Goal: Task Accomplishment & Management: Manage account settings

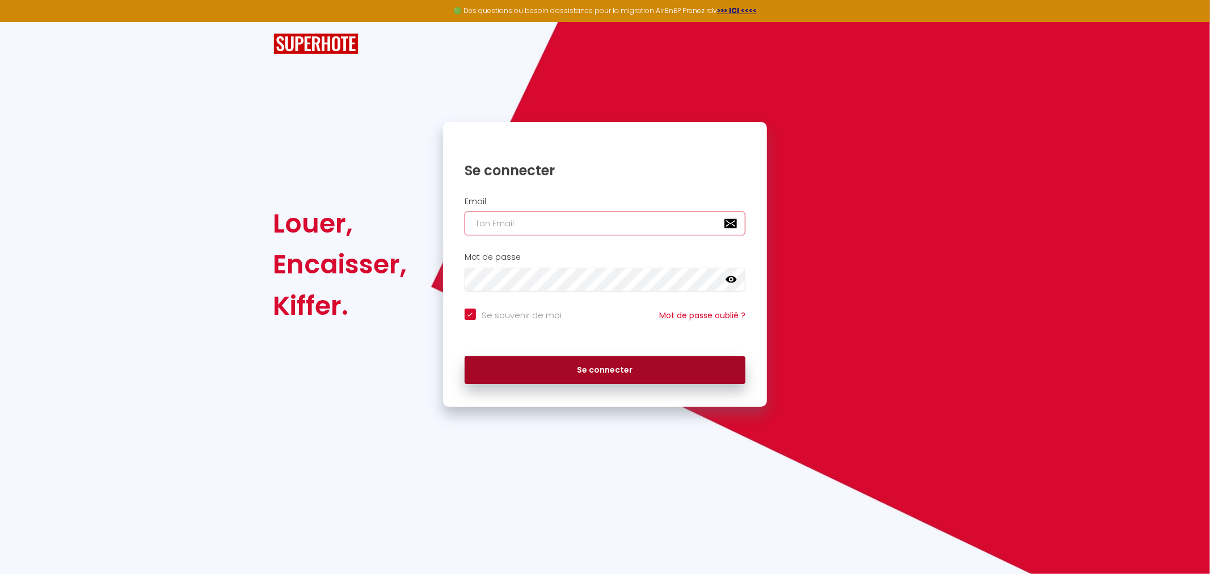
type input "[EMAIL_ADDRESS][DOMAIN_NAME]"
click at [617, 377] on button "Se connecter" at bounding box center [605, 370] width 281 height 28
checkbox input "true"
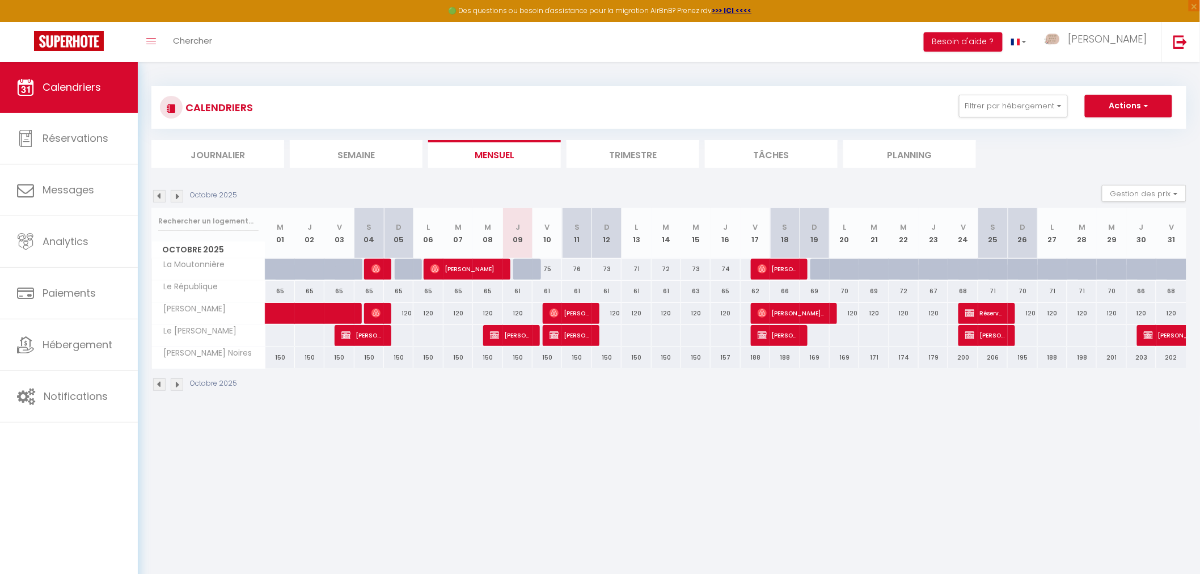
click at [158, 200] on img at bounding box center [159, 196] width 12 height 12
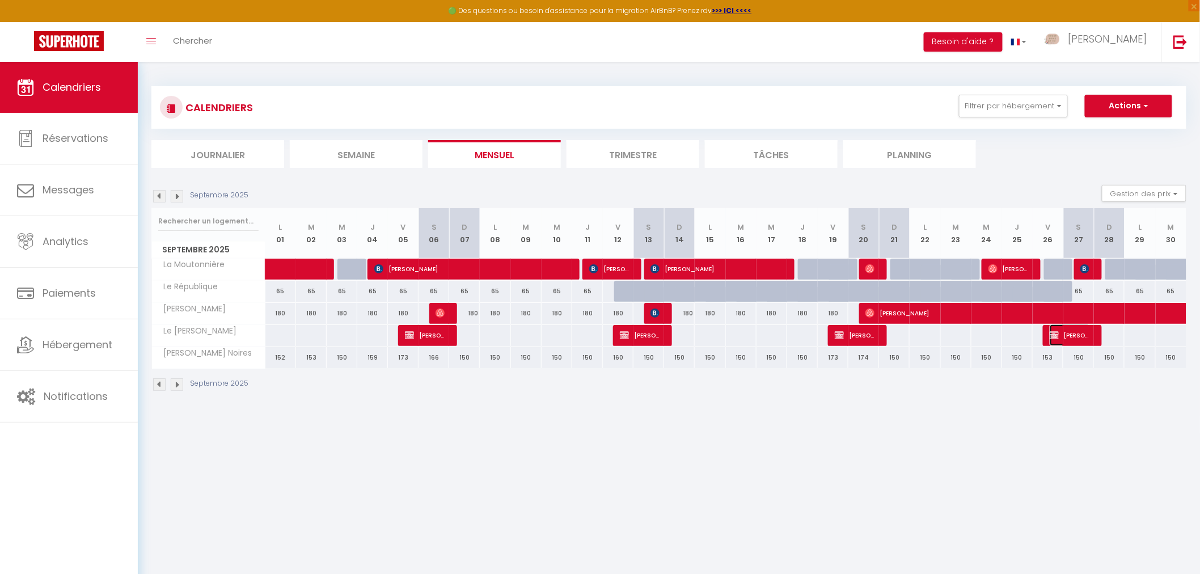
click at [1075, 332] on span "[PERSON_NAME]" at bounding box center [1070, 335] width 41 height 22
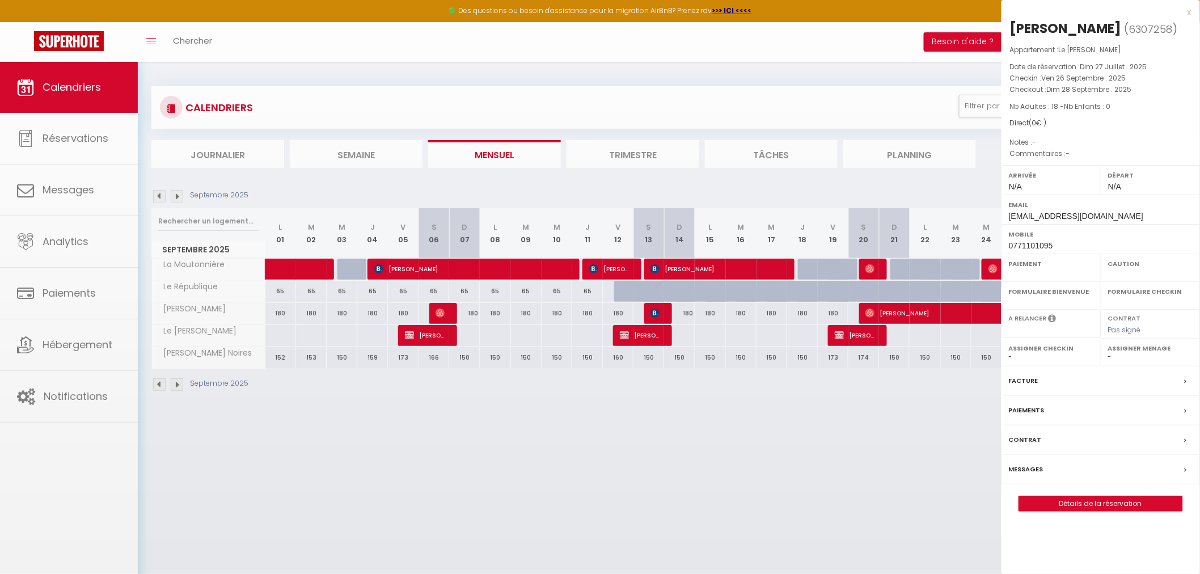
select select "KO"
select select "0"
select select "1"
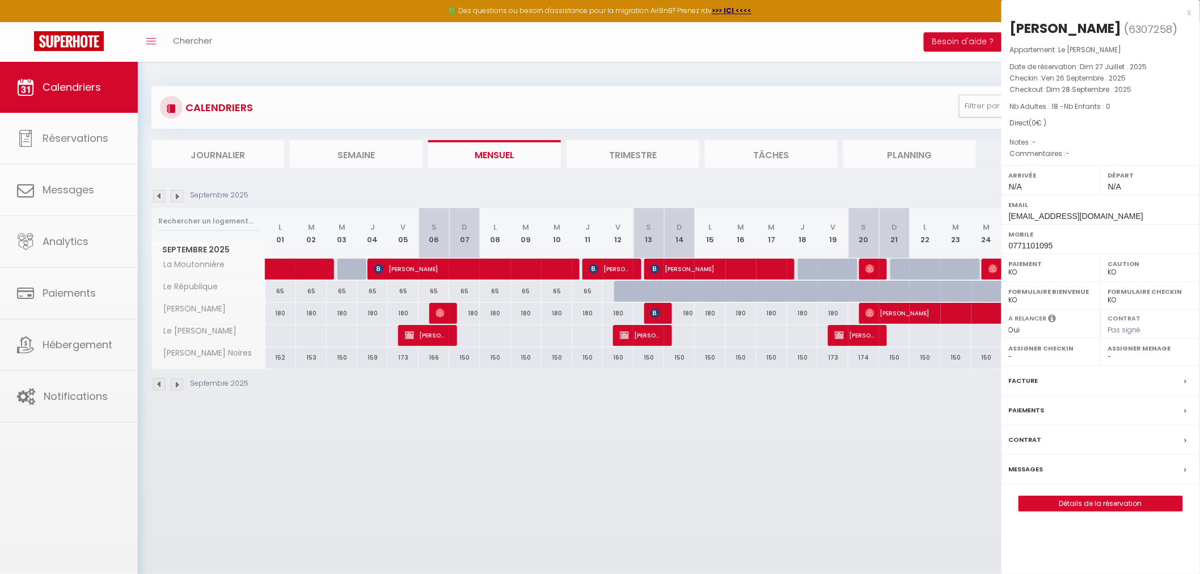
select select
select select "38887"
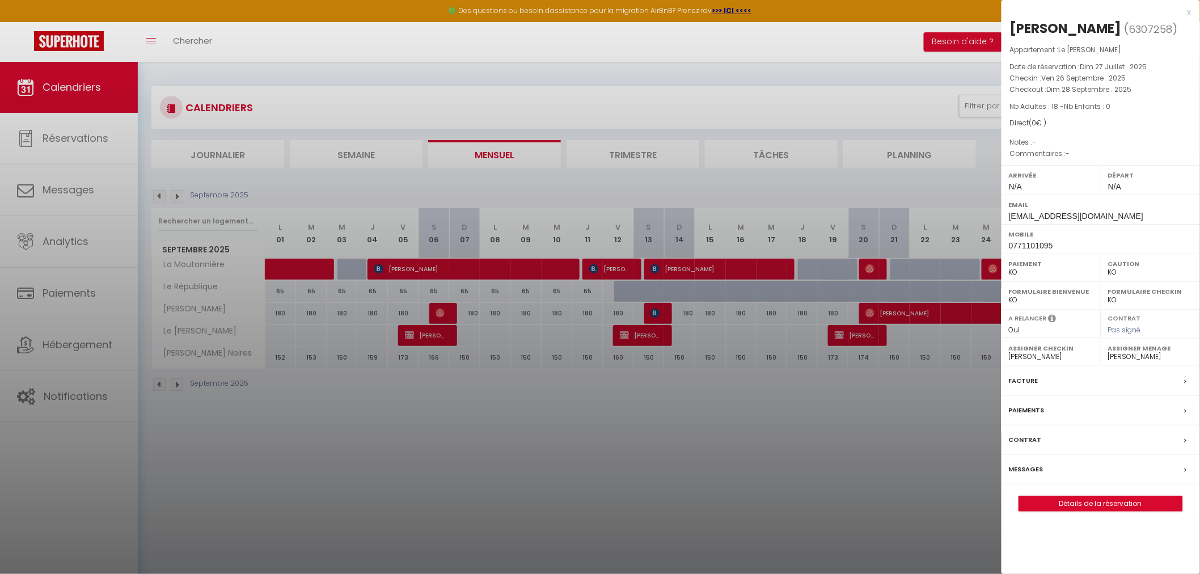
click at [862, 429] on div at bounding box center [600, 287] width 1200 height 574
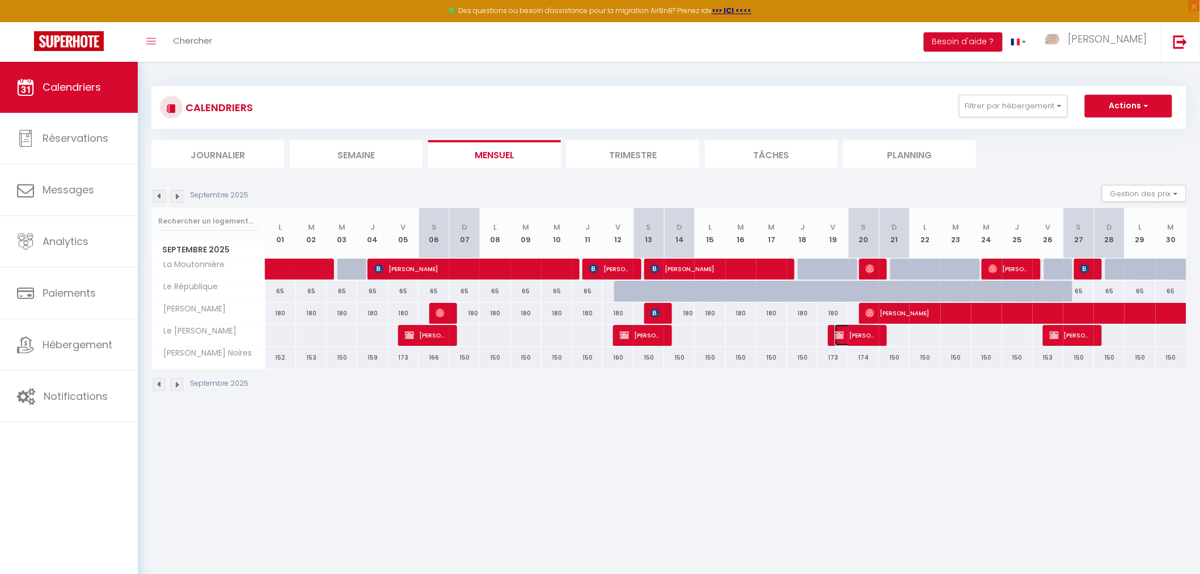
click at [869, 339] on span "[PERSON_NAME]" at bounding box center [855, 335] width 41 height 22
select select "OK"
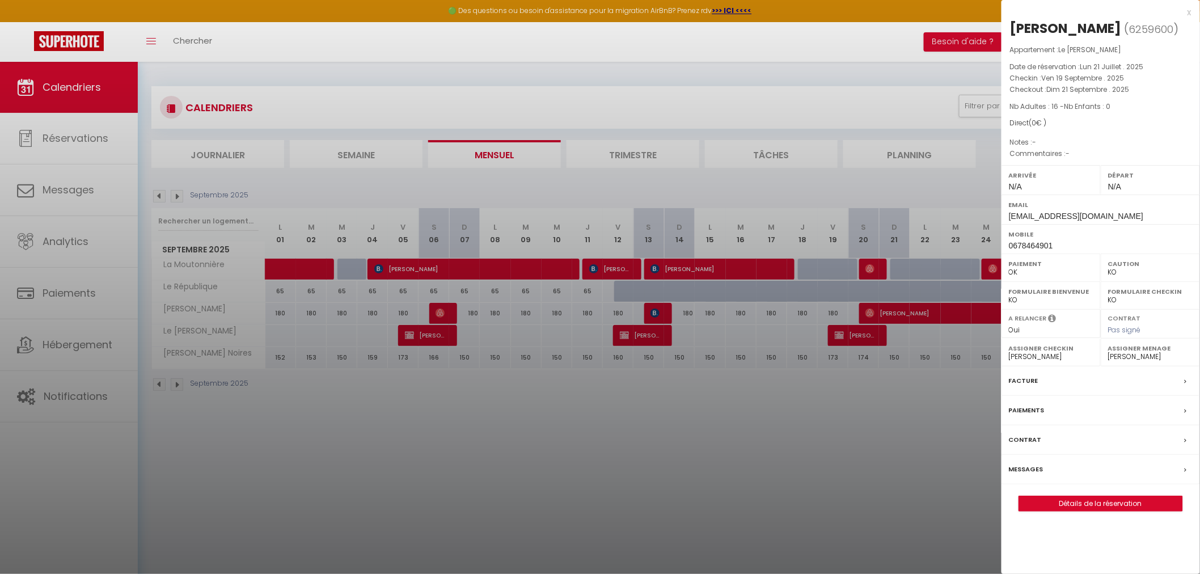
click at [812, 389] on div at bounding box center [600, 287] width 1200 height 574
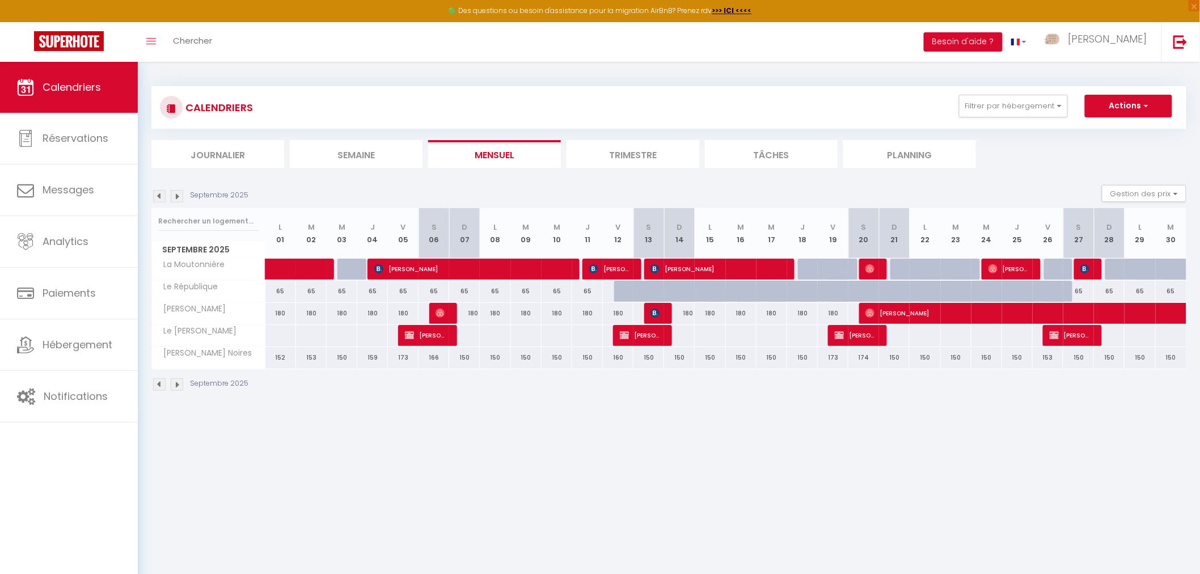
click at [179, 195] on img at bounding box center [177, 196] width 12 height 12
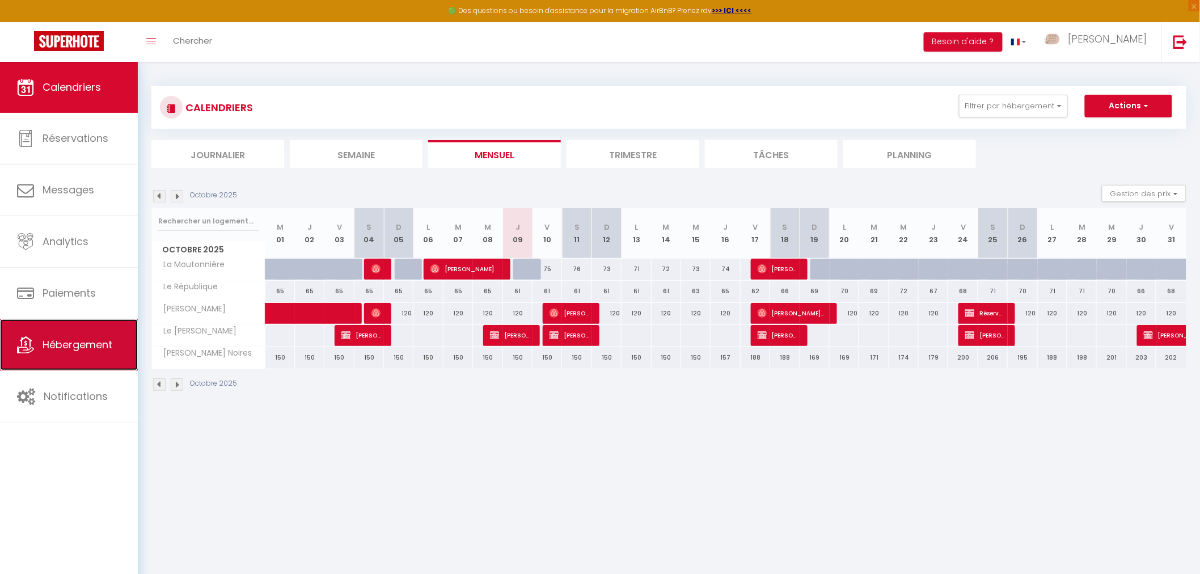
click at [77, 344] on span "Hébergement" at bounding box center [78, 344] width 70 height 14
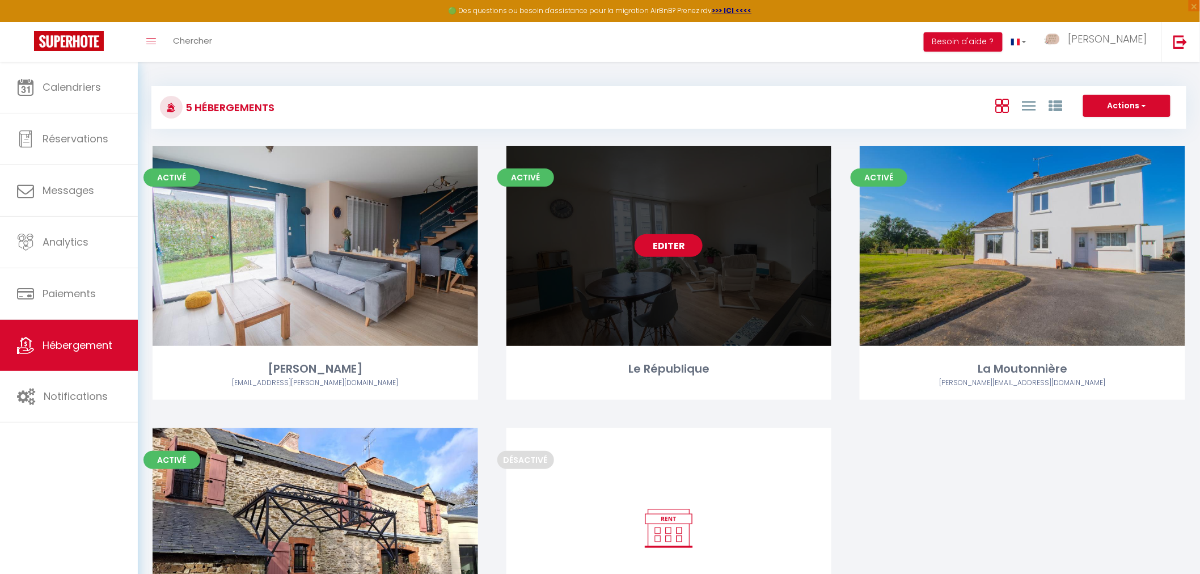
click at [681, 253] on link "Editer" at bounding box center [669, 245] width 68 height 23
select select "3"
select select "2"
select select "1"
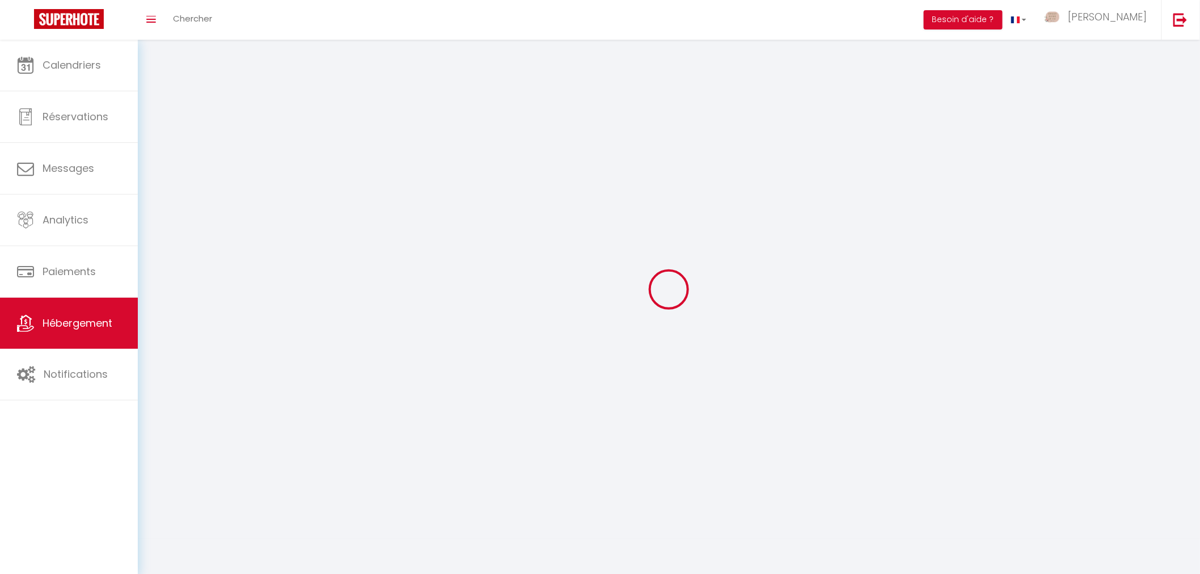
select select
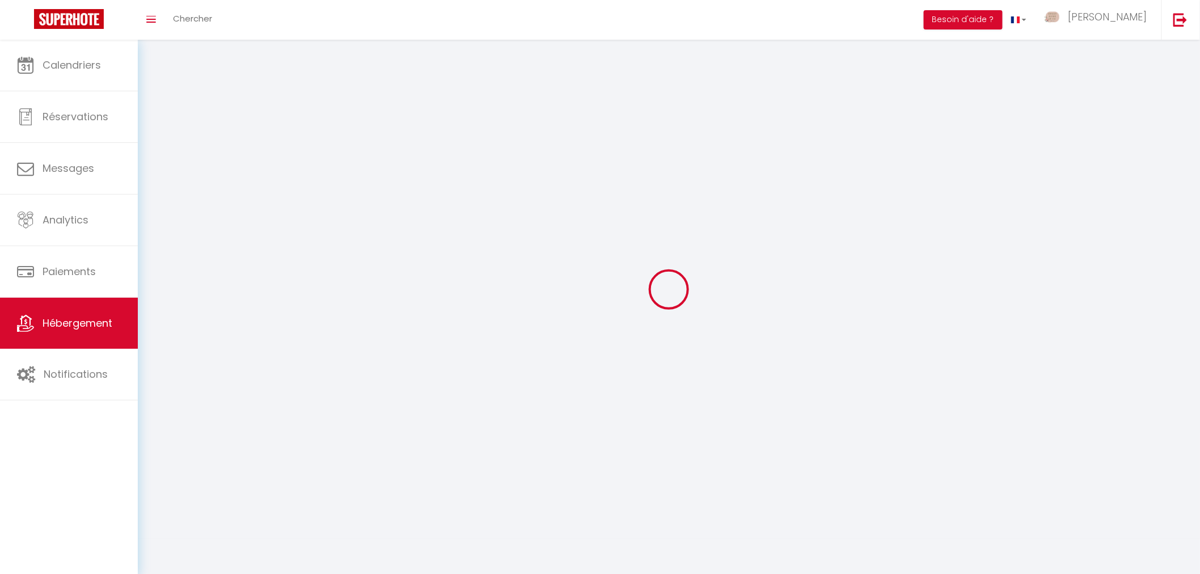
checkbox input "false"
select select
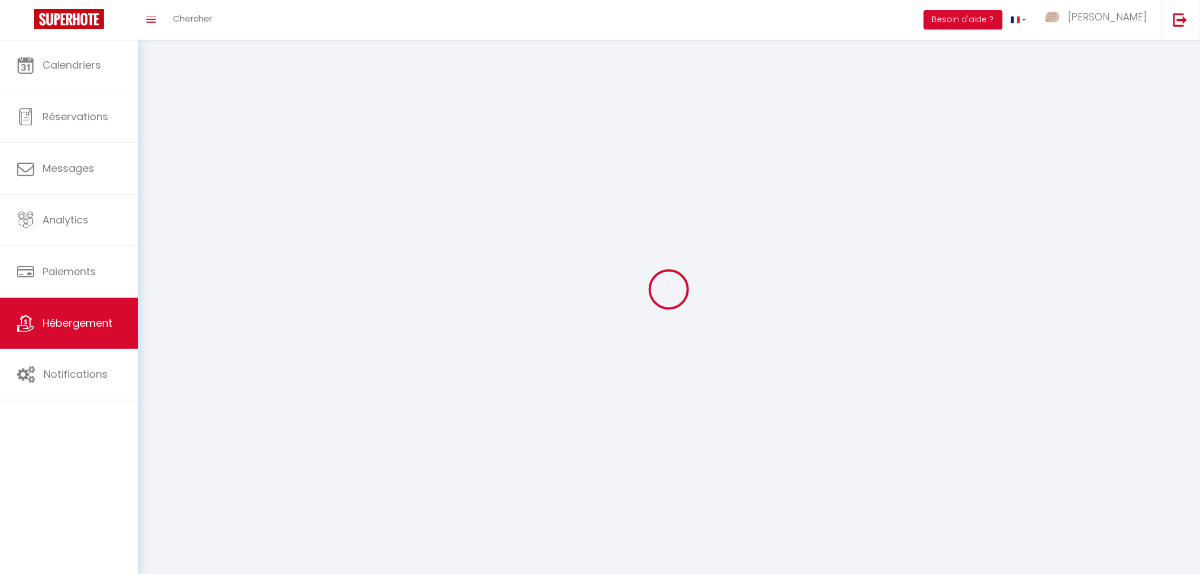
select select
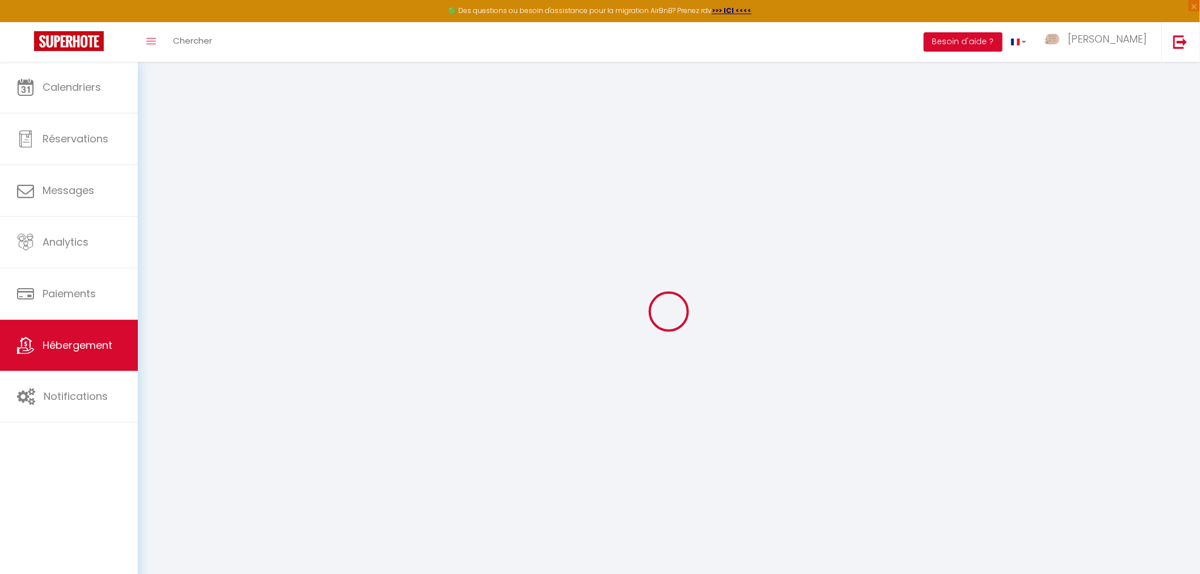
select select "+ 20 %"
select select "+ 24 %"
select select "+ 5 %"
checkbox input "true"
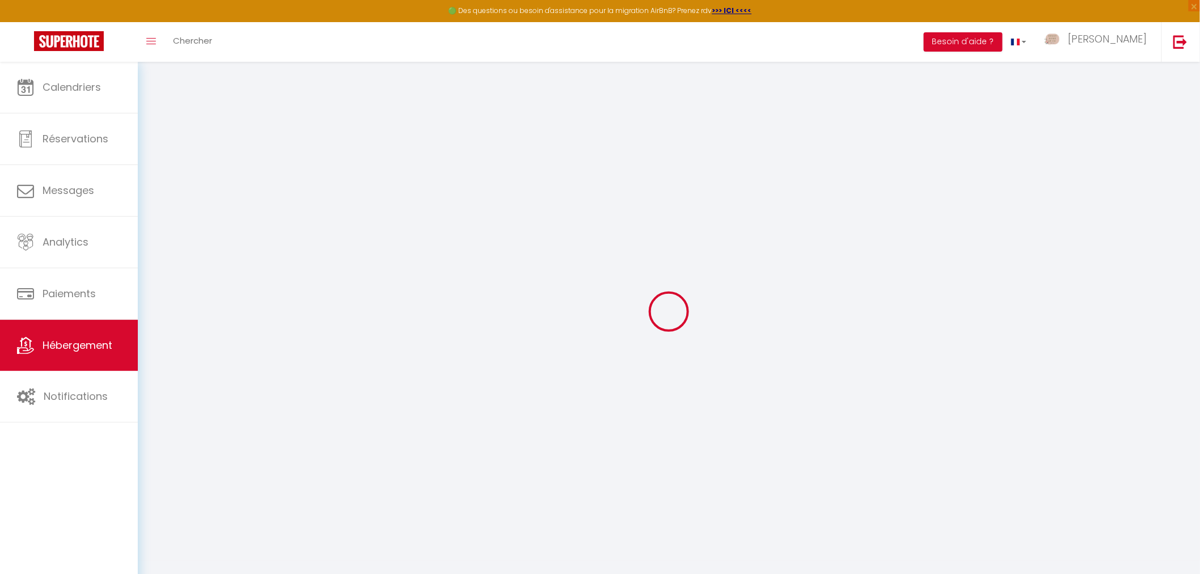
checkbox input "true"
checkbox input "false"
select select "16:30"
select select "21:00"
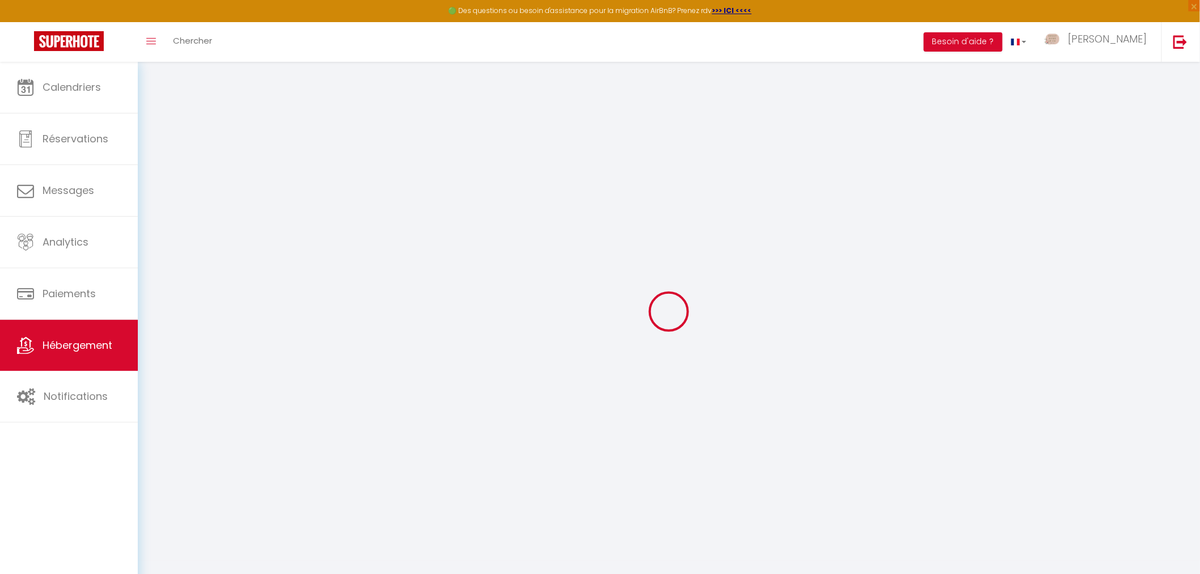
select select "11:00"
select select "30"
select select "120"
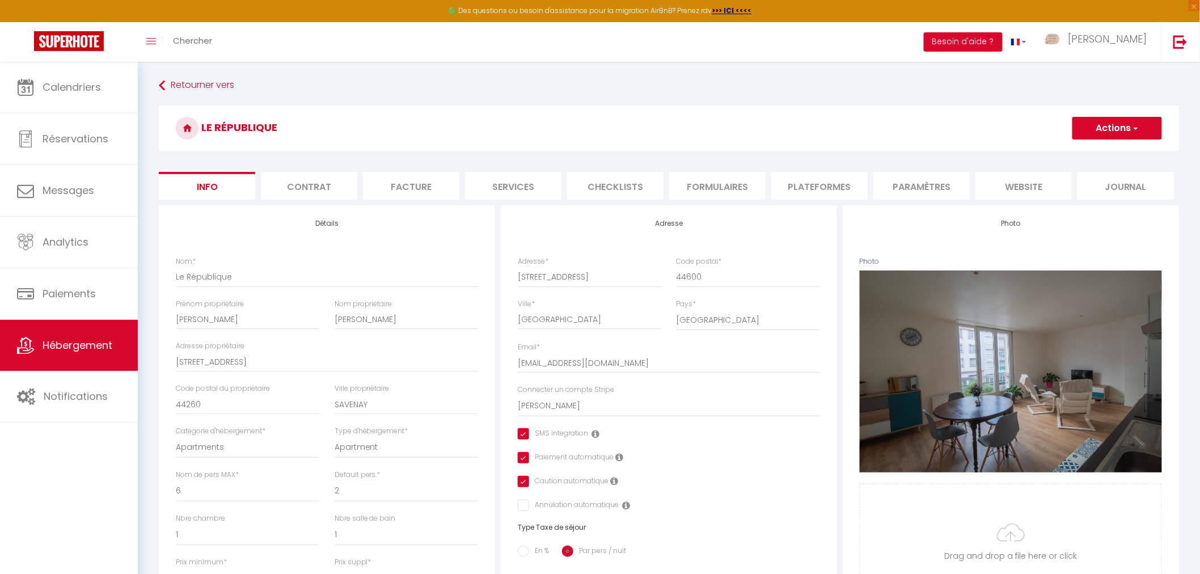
click at [854, 185] on li "Plateformes" at bounding box center [819, 186] width 96 height 28
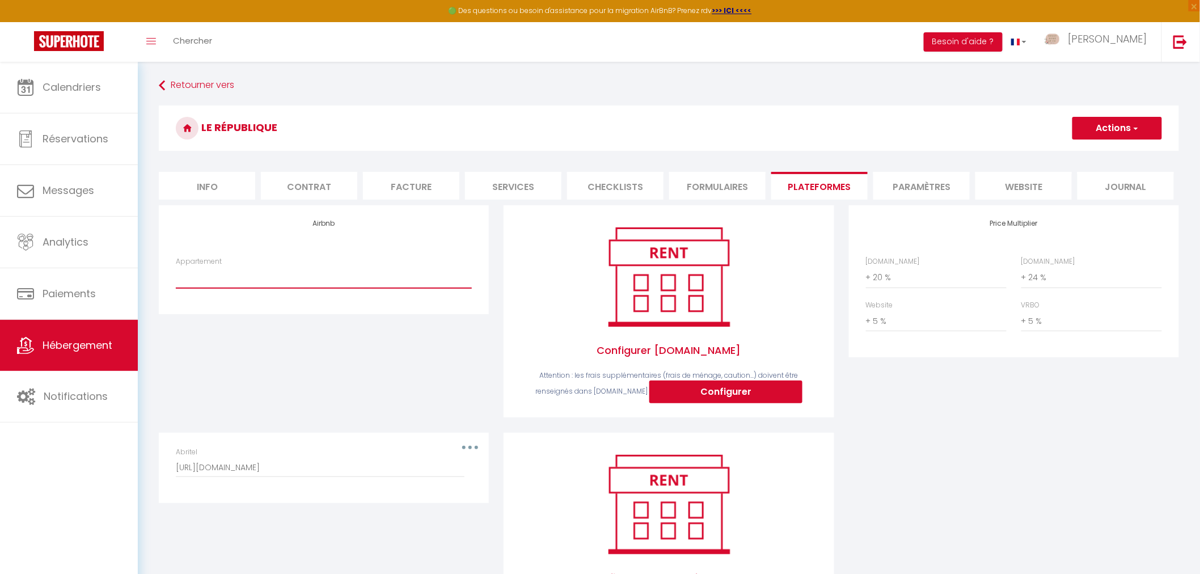
click at [374, 285] on select "Appartement République~gare~luminosité~fibre - [PERSON_NAME][EMAIL_ADDRESS][PER…" at bounding box center [324, 278] width 296 height 22
select select "5086-1232980768239615432"
click at [176, 267] on select "Appartement République~gare~luminosité~fibre - [PERSON_NAME][EMAIL_ADDRESS][PER…" at bounding box center [324, 278] width 296 height 22
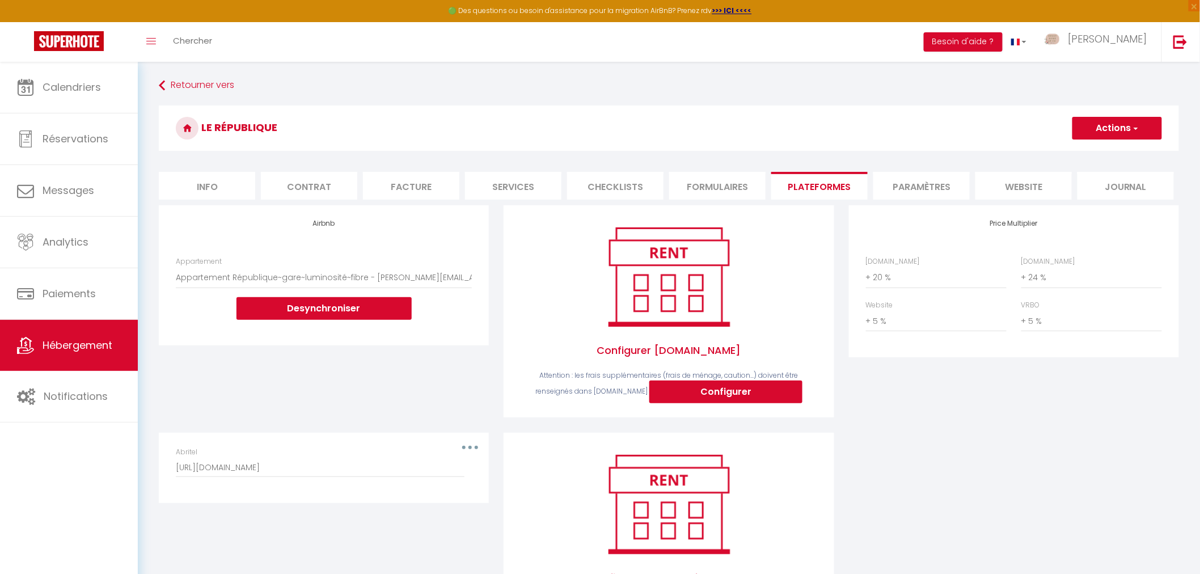
click at [452, 344] on div "Airbnb Appartement Appartement République~gare~luminosité~fibre - [PERSON_NAME]…" at bounding box center [324, 275] width 330 height 140
click at [1094, 126] on button "Actions" at bounding box center [1118, 128] width 90 height 23
click at [1102, 152] on link "Enregistrer" at bounding box center [1117, 153] width 90 height 15
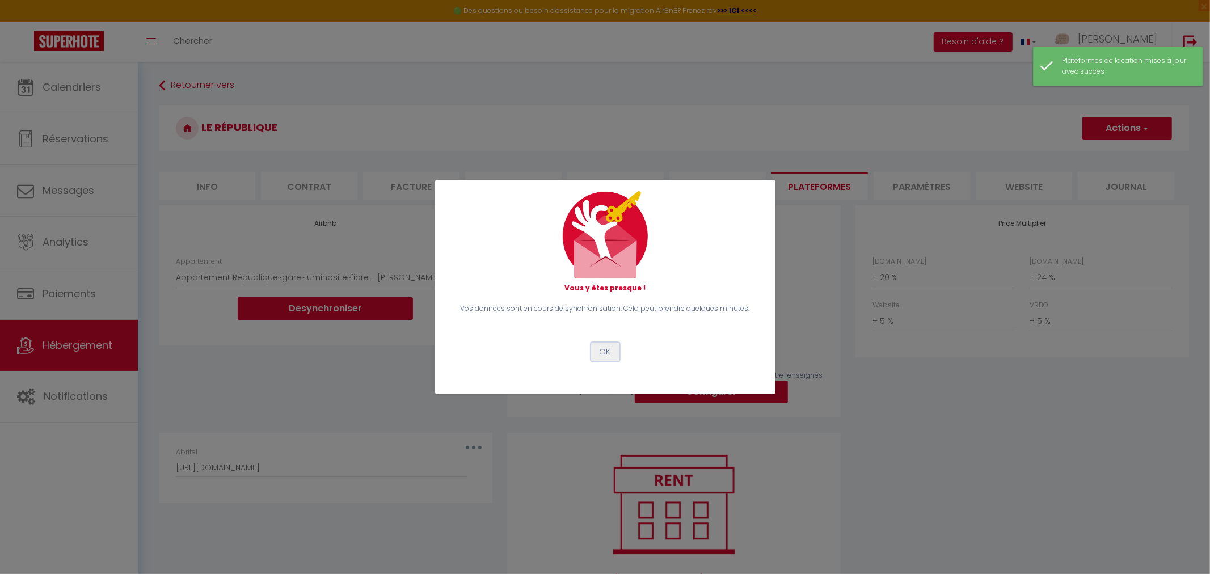
click at [609, 355] on button "OK" at bounding box center [605, 352] width 28 height 19
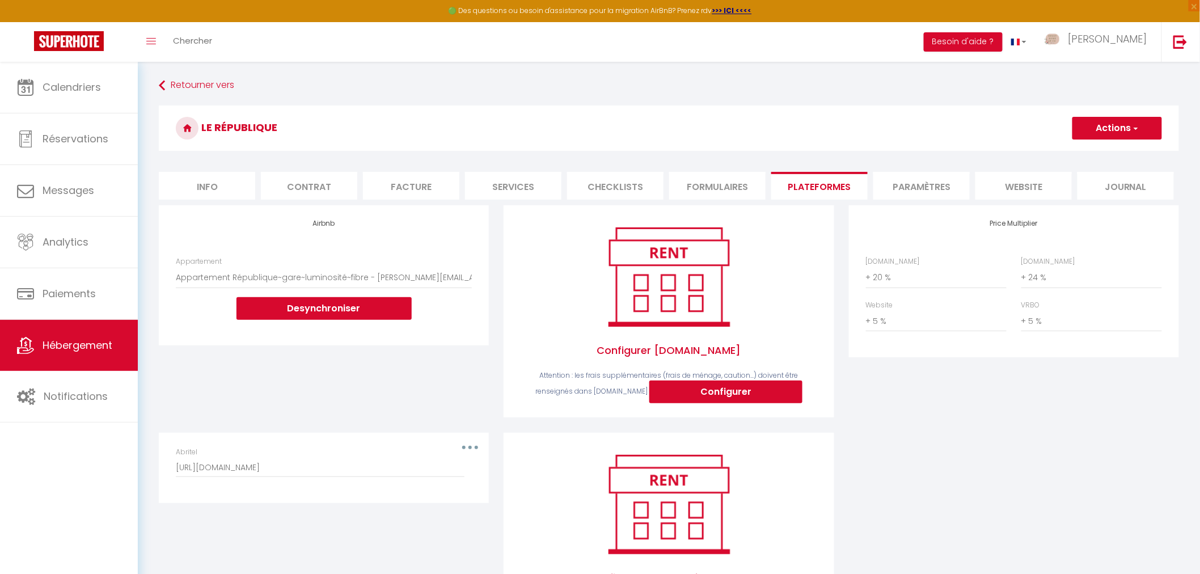
click at [202, 185] on li "Info" at bounding box center [207, 186] width 96 height 28
checkbox input "true"
checkbox input "false"
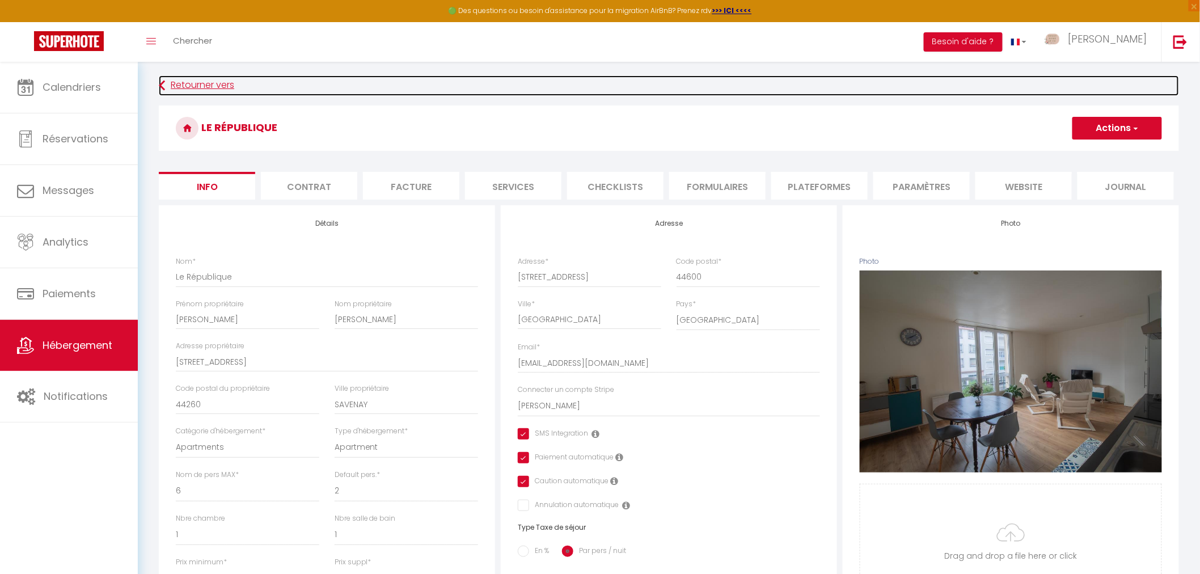
click at [208, 88] on link "Retourner vers" at bounding box center [669, 85] width 1020 height 20
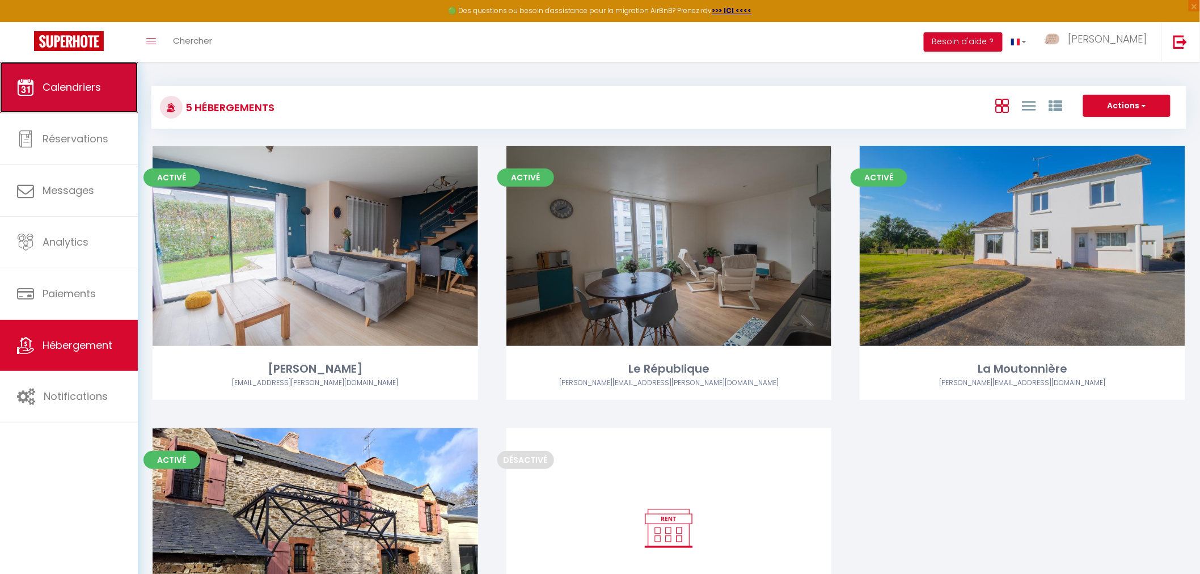
click at [95, 95] on link "Calendriers" at bounding box center [69, 87] width 138 height 51
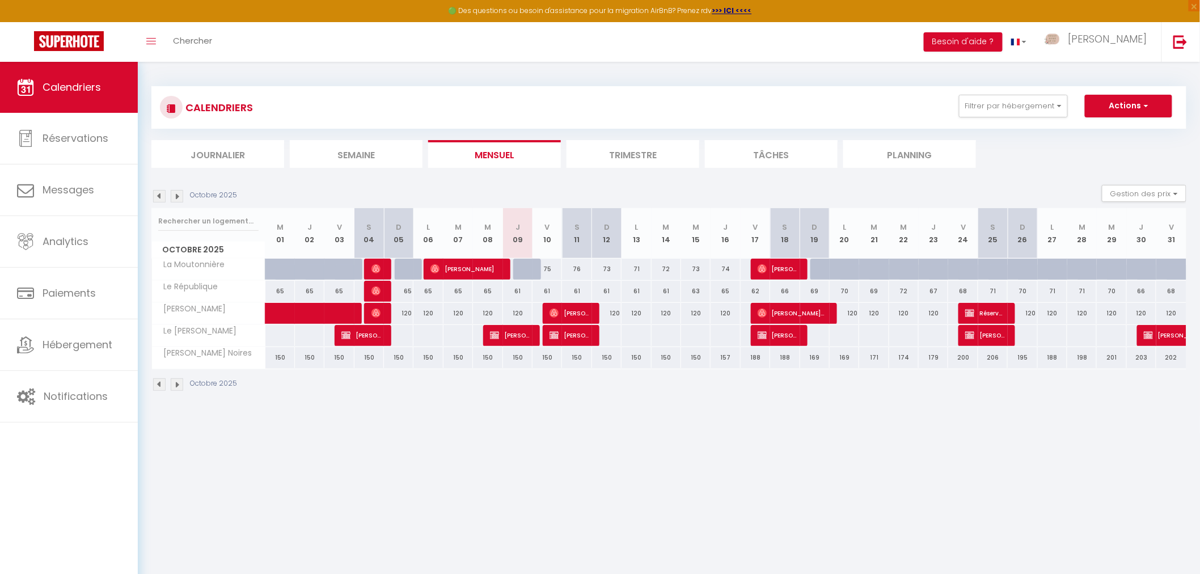
click at [179, 195] on img at bounding box center [177, 196] width 12 height 12
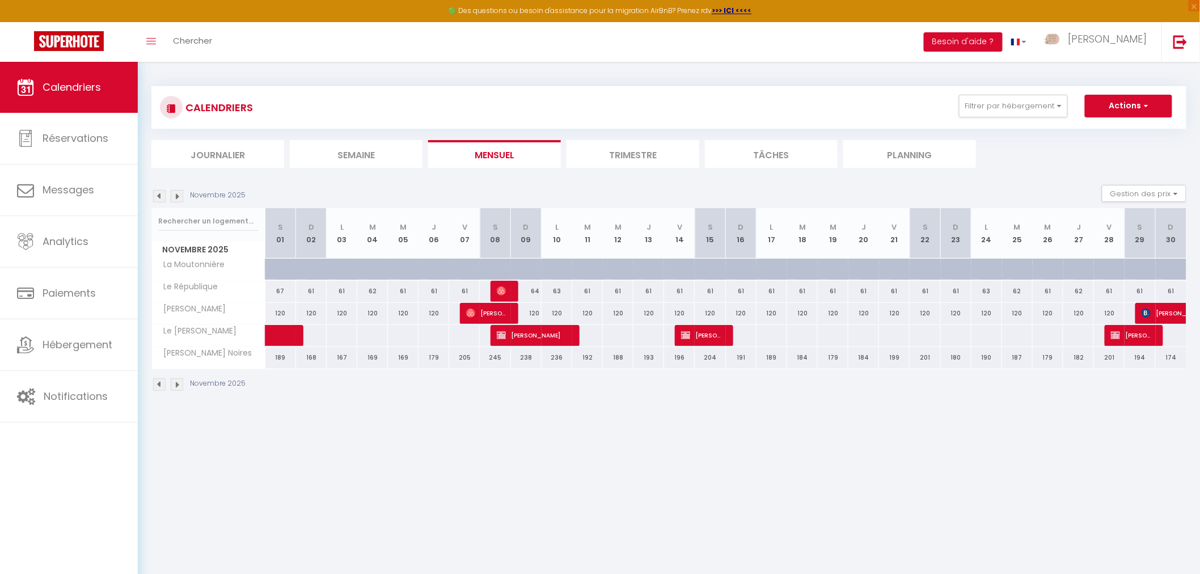
click at [179, 195] on img at bounding box center [177, 196] width 12 height 12
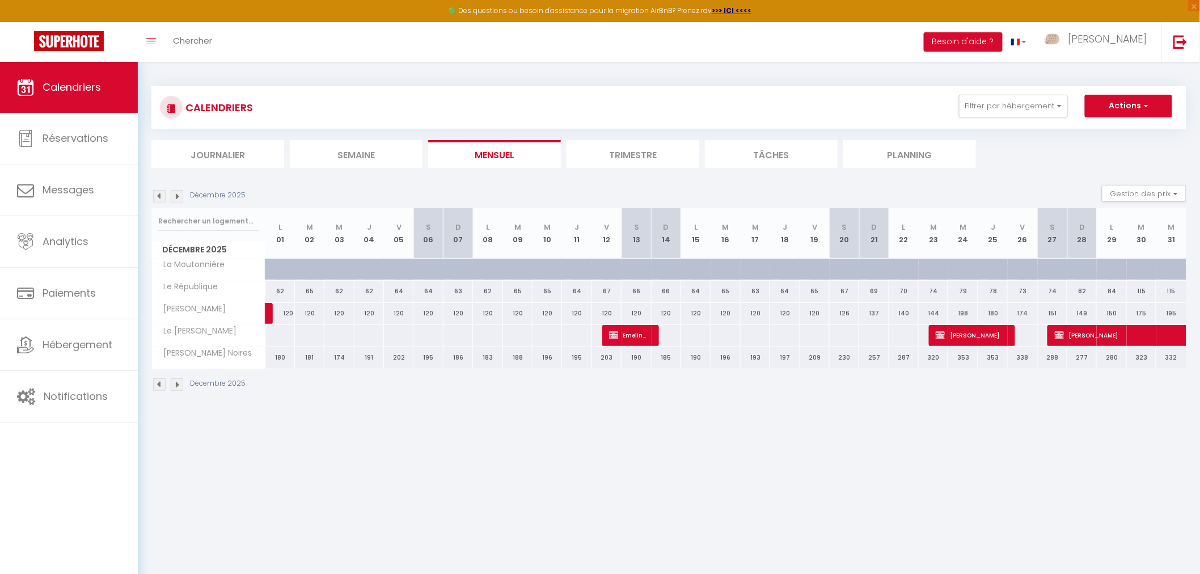
click at [179, 195] on img at bounding box center [177, 196] width 12 height 12
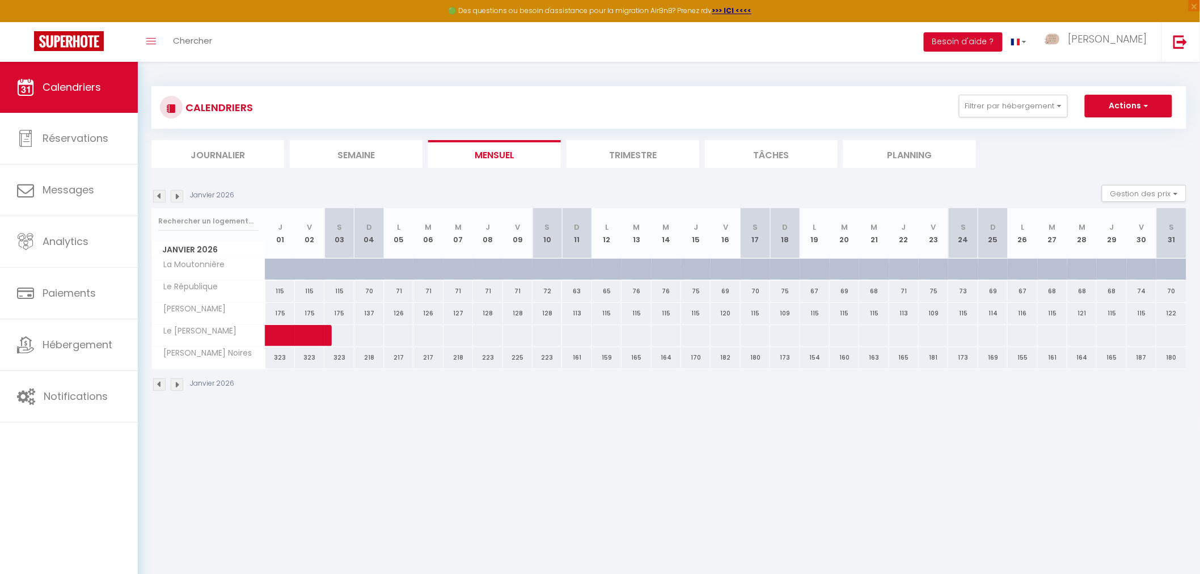
click at [157, 195] on img at bounding box center [159, 196] width 12 height 12
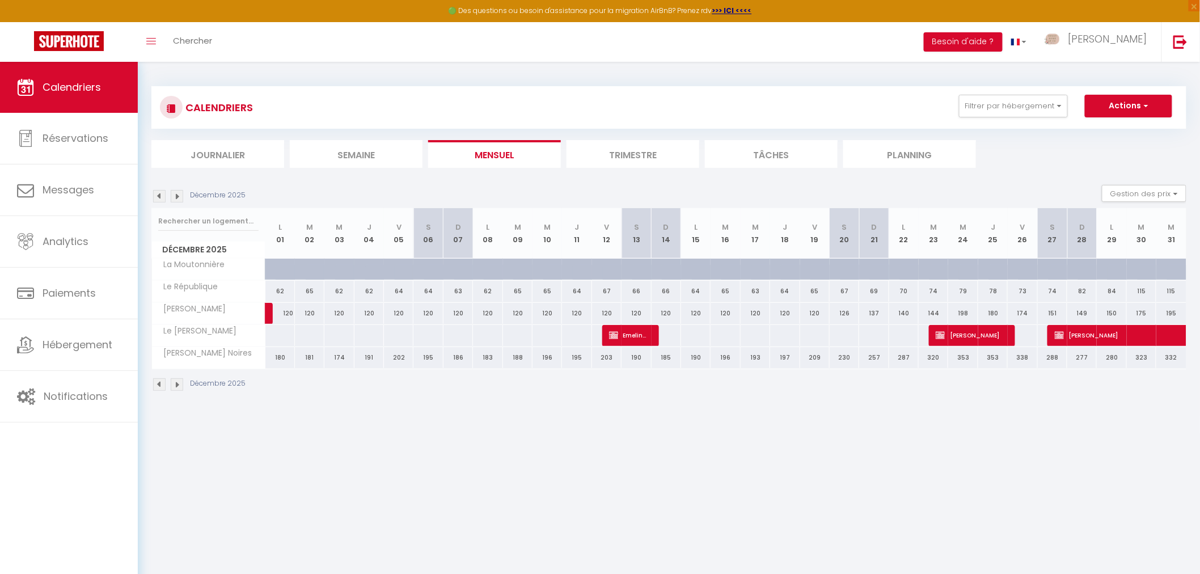
click at [604, 291] on div "67" at bounding box center [606, 291] width 29 height 21
type input "67"
type input "Ven 12 Décembre 2025"
type input "[PERSON_NAME] 13 Décembre 2025"
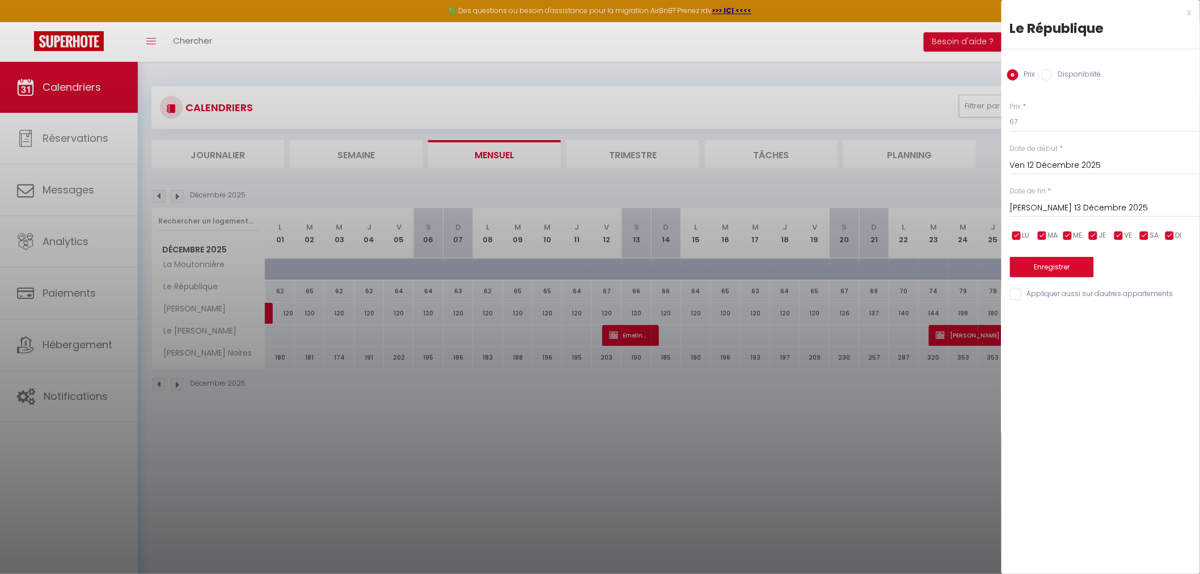
click at [1048, 77] on input "Disponibilité" at bounding box center [1046, 74] width 11 height 11
radio input "true"
radio input "false"
click at [1053, 129] on select "Disponible Indisponible" at bounding box center [1105, 123] width 190 height 22
select select "0"
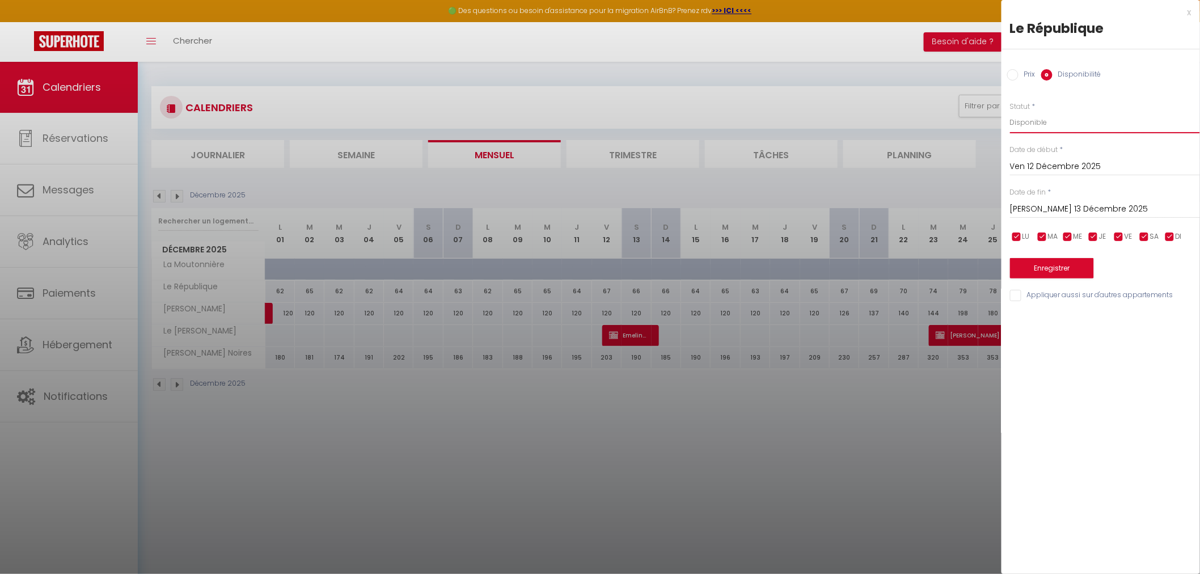
click at [1010, 112] on select "Disponible Indisponible" at bounding box center [1105, 123] width 190 height 22
click at [1054, 208] on input "[PERSON_NAME] 13 Décembre 2025" at bounding box center [1105, 209] width 190 height 15
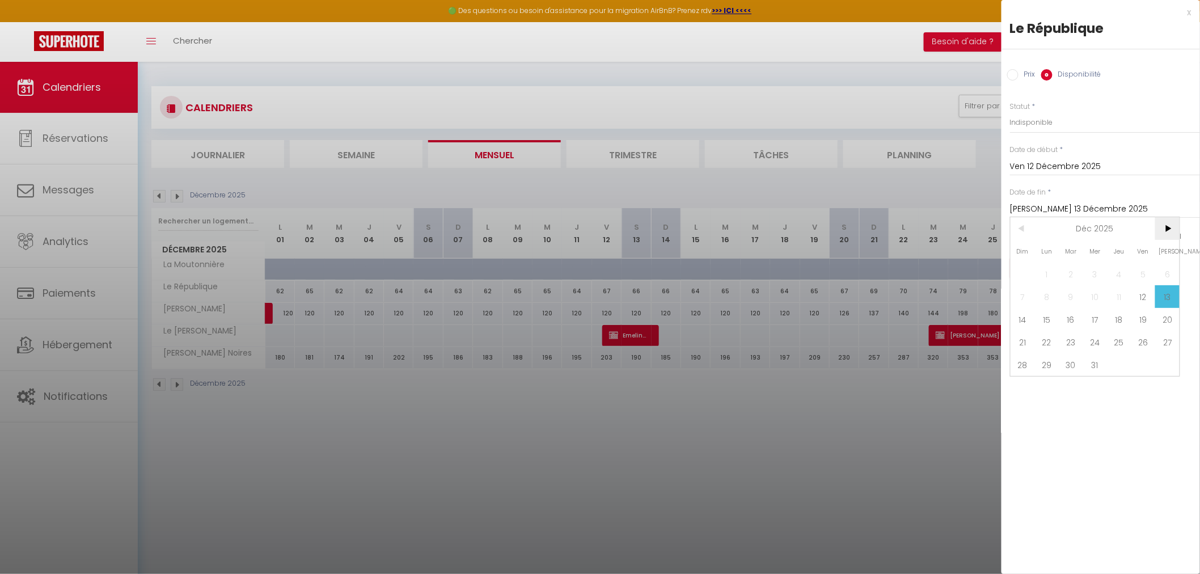
click at [1162, 225] on span ">" at bounding box center [1167, 228] width 24 height 23
click at [1172, 339] on span "28" at bounding box center [1167, 342] width 24 height 23
type input "[PERSON_NAME] 28 Février 2026"
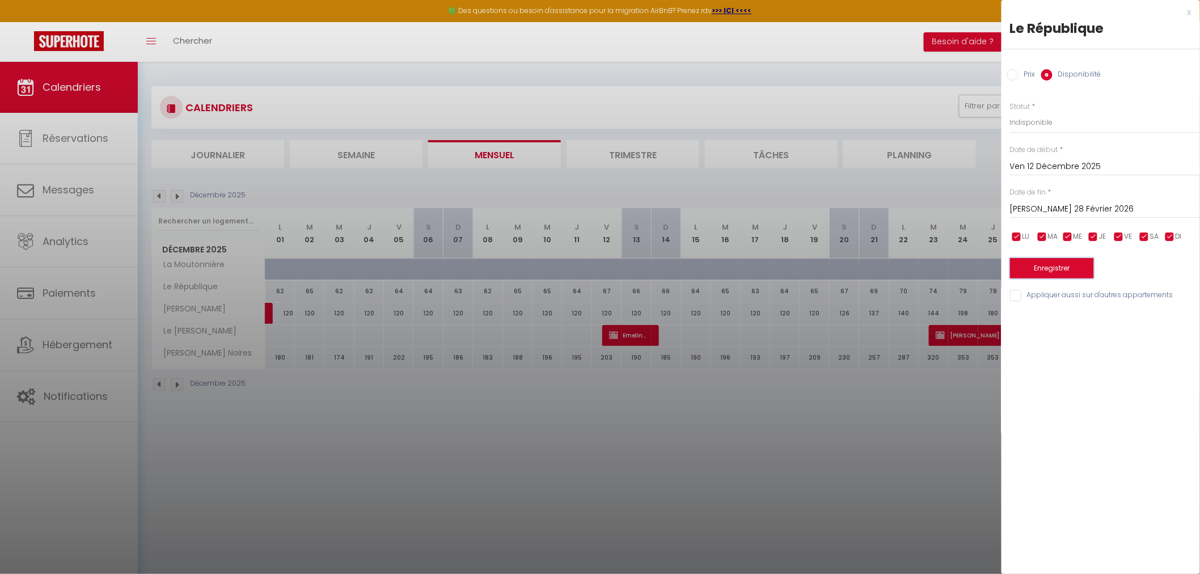
click at [1046, 268] on button "Enregistrer" at bounding box center [1052, 268] width 84 height 20
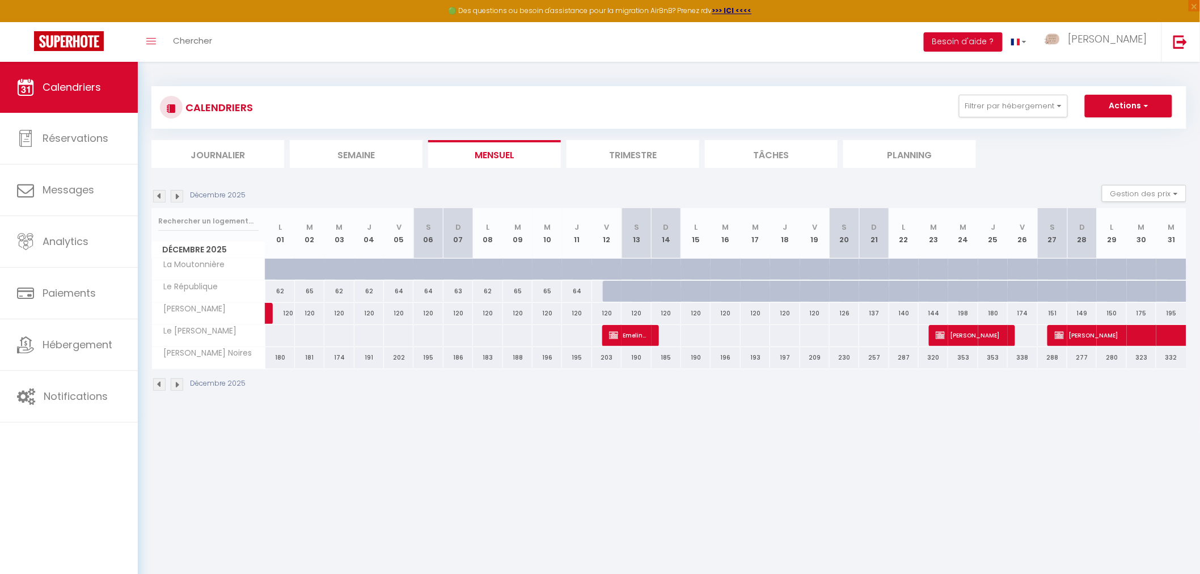
click at [157, 199] on img at bounding box center [159, 196] width 12 height 12
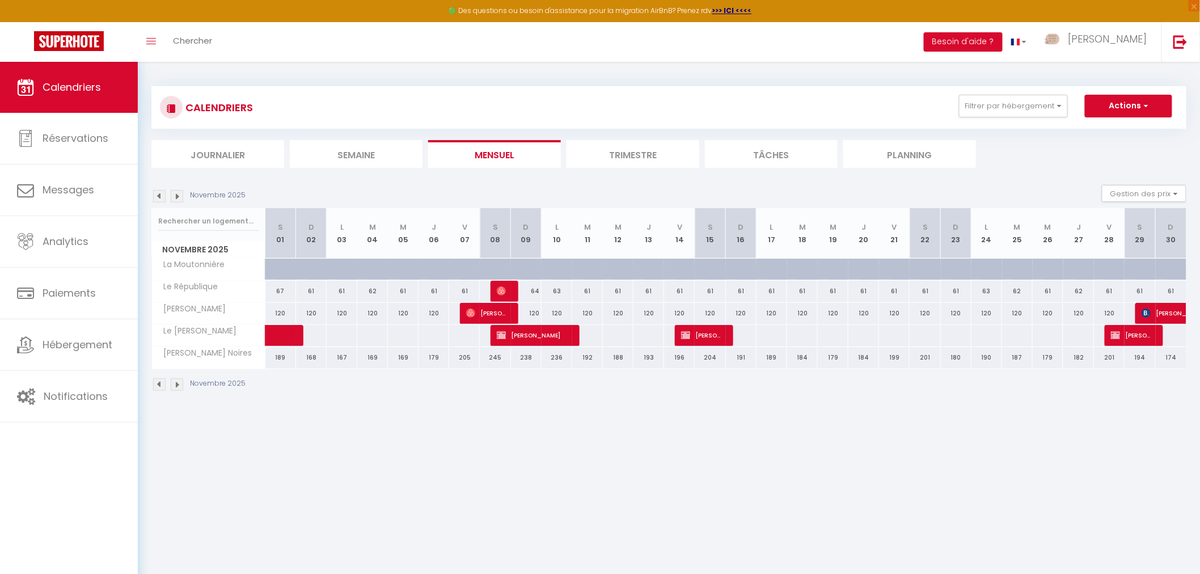
click at [157, 199] on img at bounding box center [159, 196] width 12 height 12
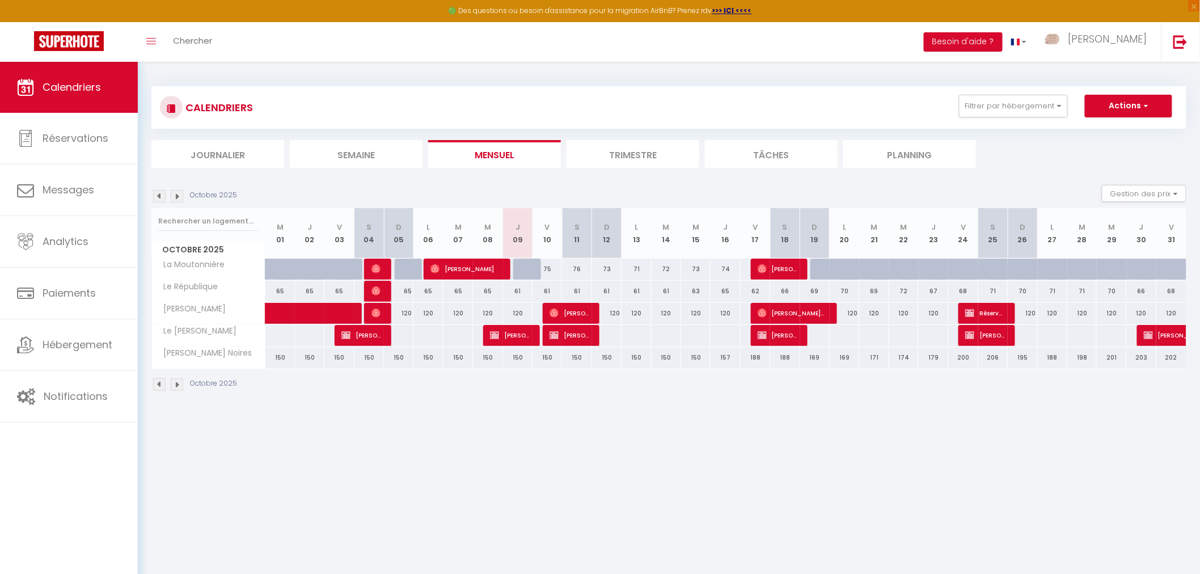
click at [174, 197] on img at bounding box center [177, 196] width 12 height 12
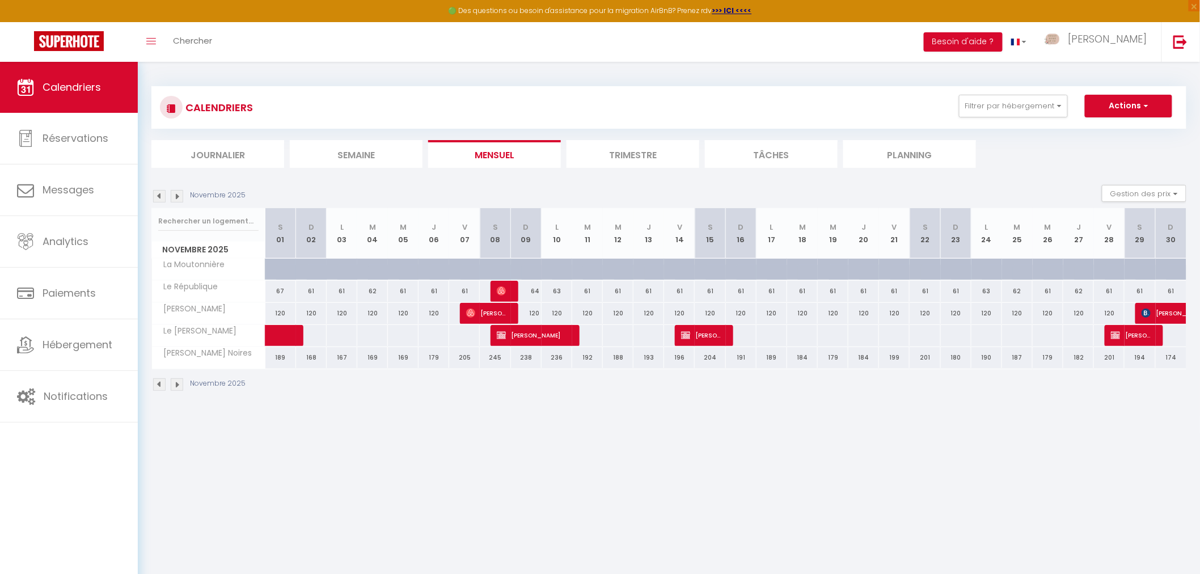
click at [155, 193] on img at bounding box center [159, 196] width 12 height 12
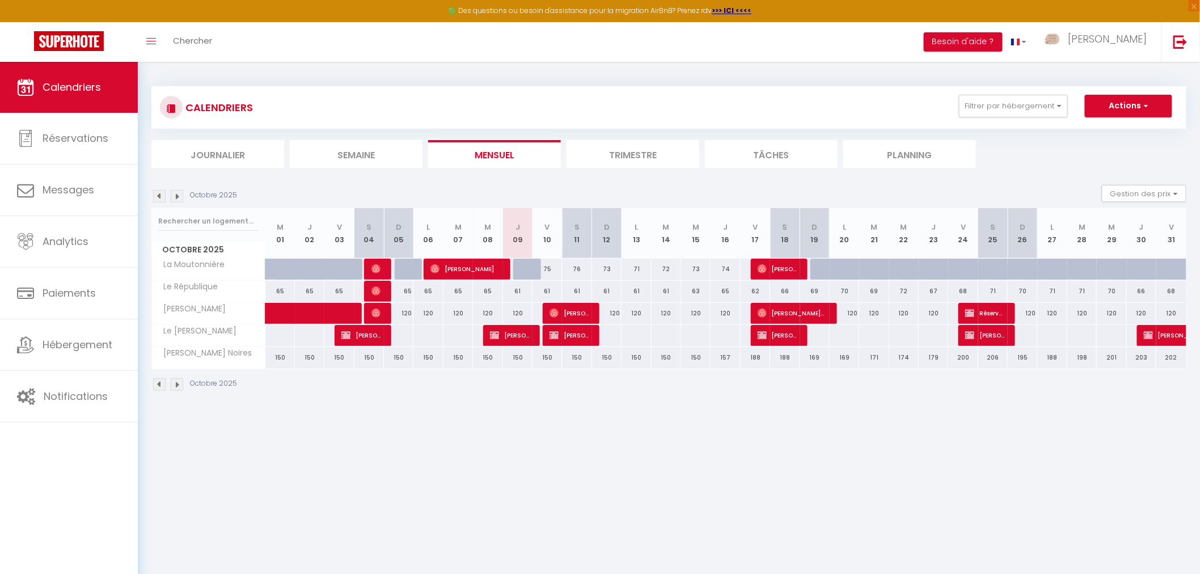
click at [158, 195] on img at bounding box center [159, 196] width 12 height 12
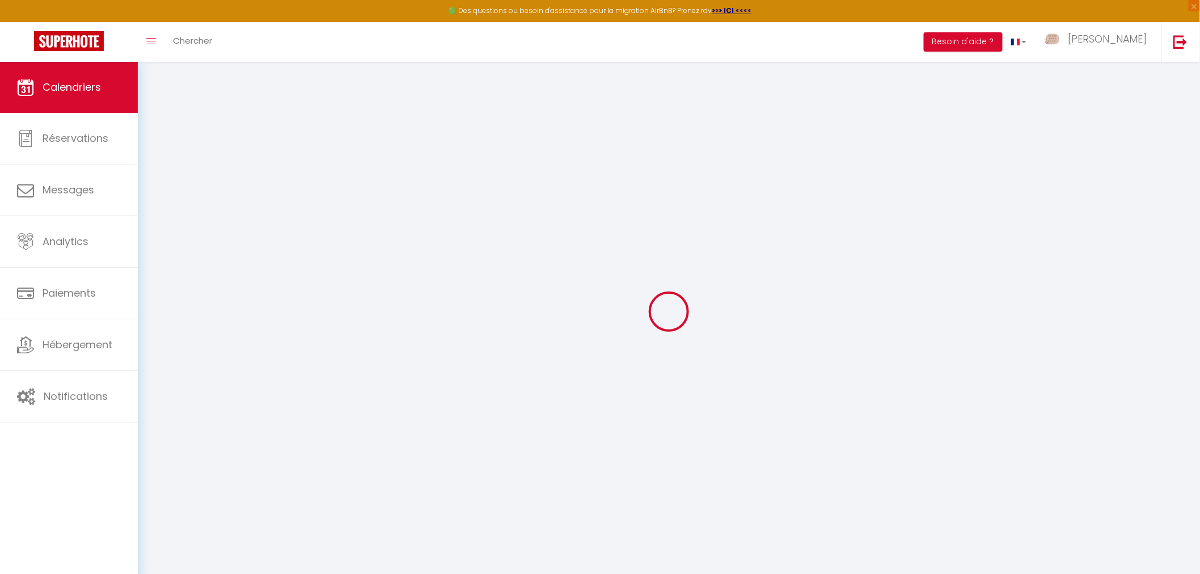
select select
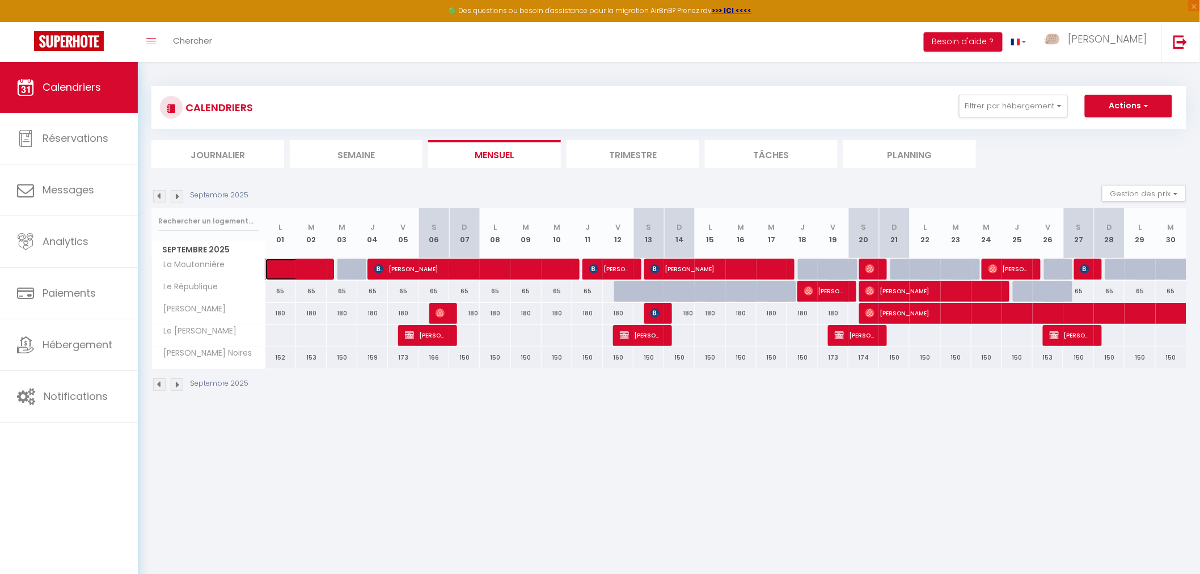
click at [305, 267] on span at bounding box center [308, 270] width 52 height 22
select select "OK"
select select "0"
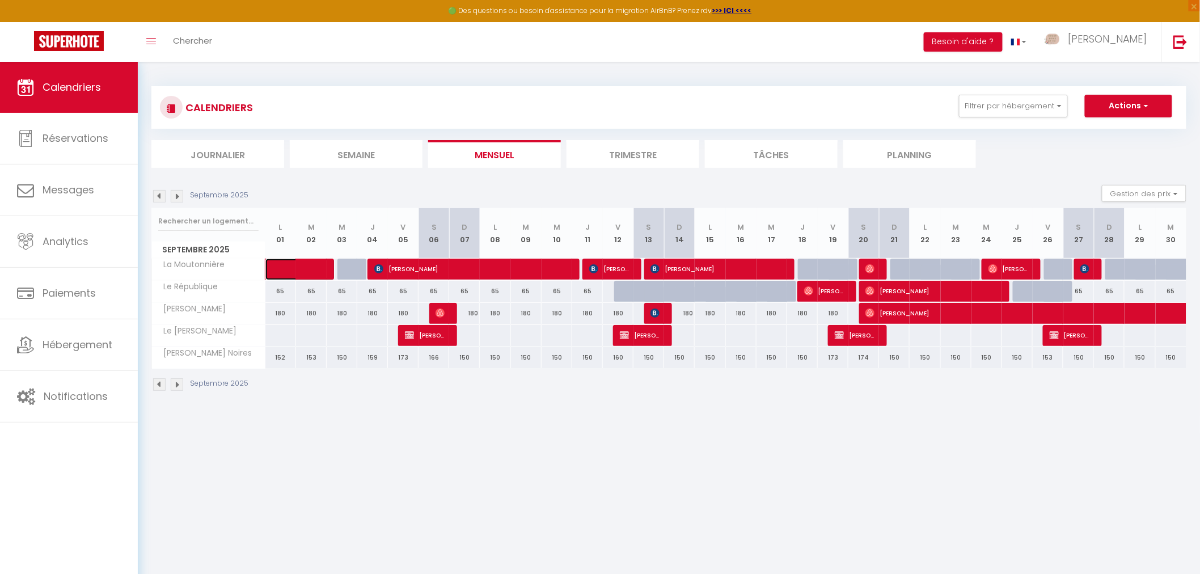
select select "1"
select select
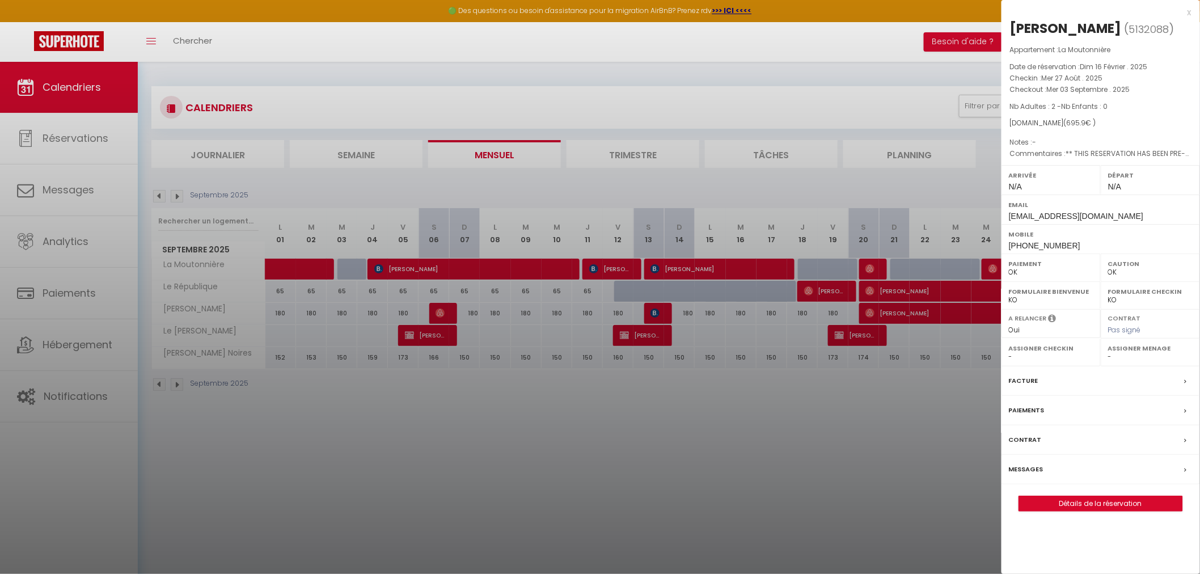
drag, startPoint x: 1012, startPoint y: 26, endPoint x: 1103, endPoint y: 23, distance: 91.4
click at [1103, 23] on h2 "[PERSON_NAME] ( 5132088 )" at bounding box center [1101, 28] width 182 height 19
copy h2 "[PERSON_NAME]"
click at [553, 269] on div at bounding box center [600, 287] width 1200 height 574
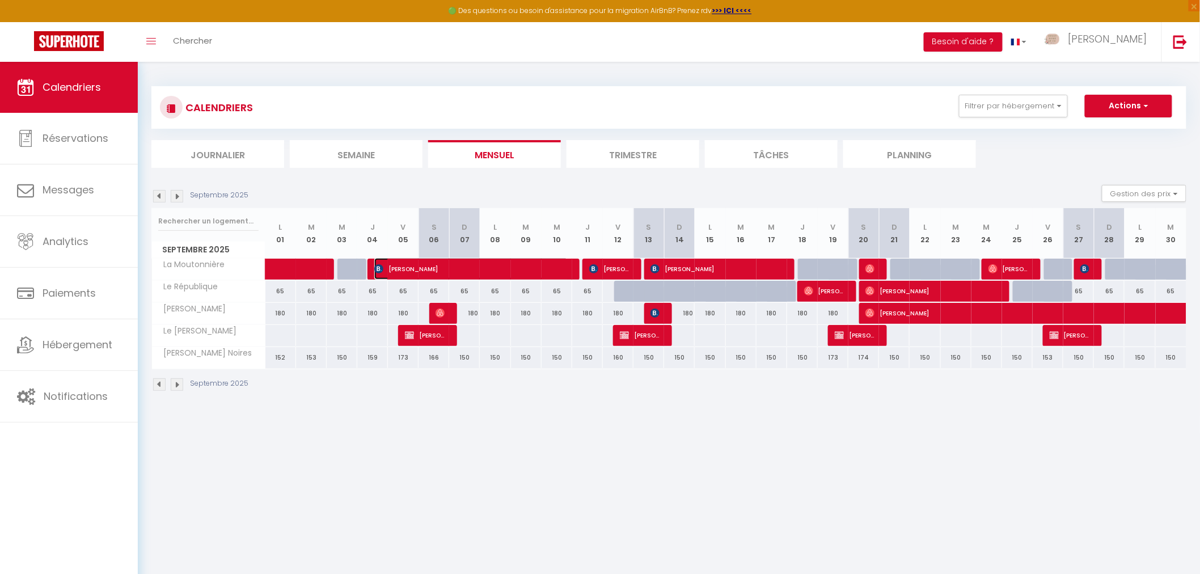
click at [553, 269] on span "[PERSON_NAME]" at bounding box center [471, 269] width 194 height 22
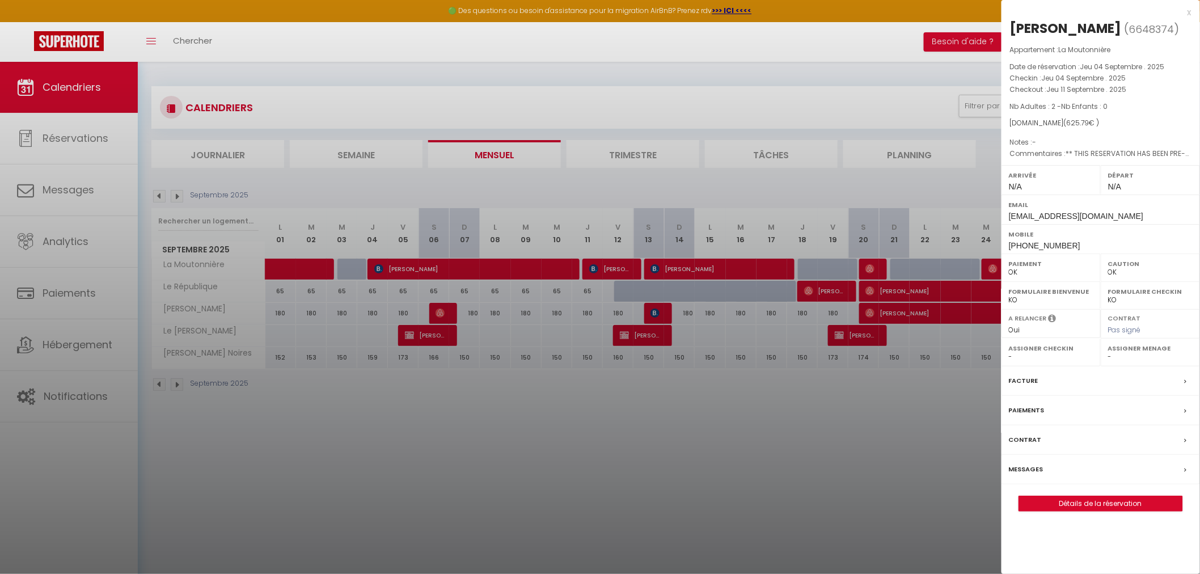
drag, startPoint x: 1012, startPoint y: 27, endPoint x: 1102, endPoint y: 27, distance: 89.6
click at [1102, 27] on div "[PERSON_NAME]" at bounding box center [1066, 28] width 112 height 18
copy div "[PERSON_NAME]"
click at [789, 433] on div at bounding box center [600, 287] width 1200 height 574
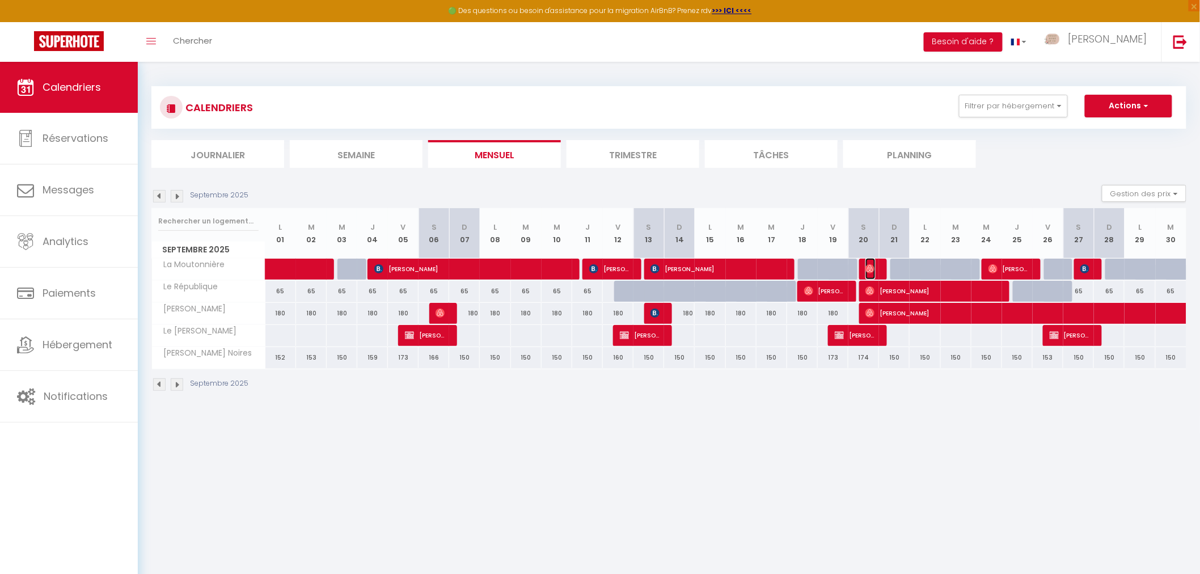
click at [874, 268] on img at bounding box center [870, 268] width 9 height 9
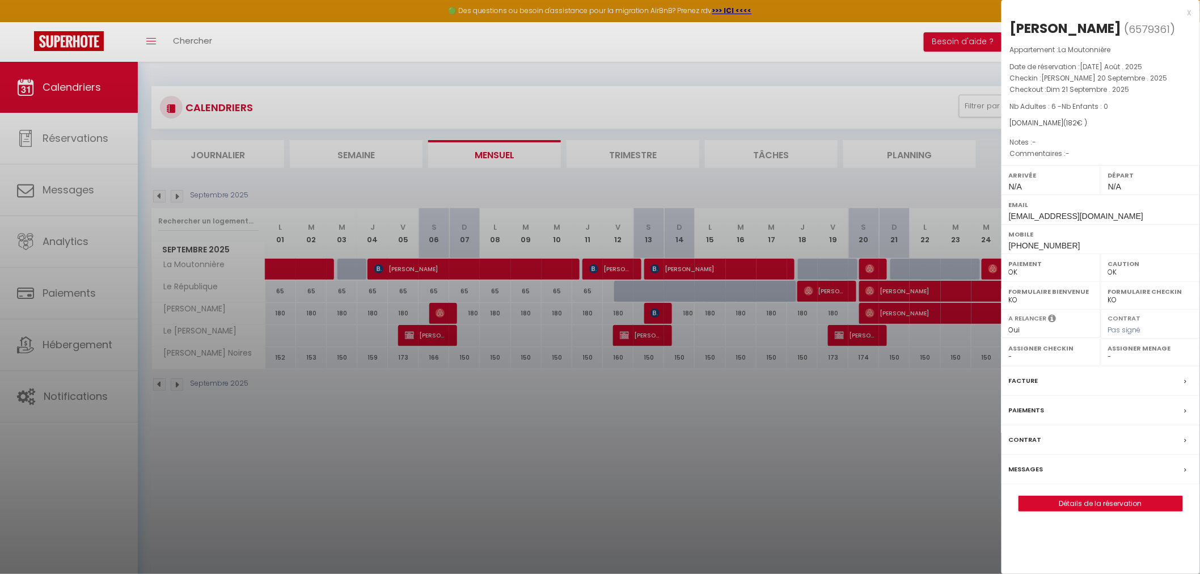
click at [939, 395] on div at bounding box center [600, 287] width 1200 height 574
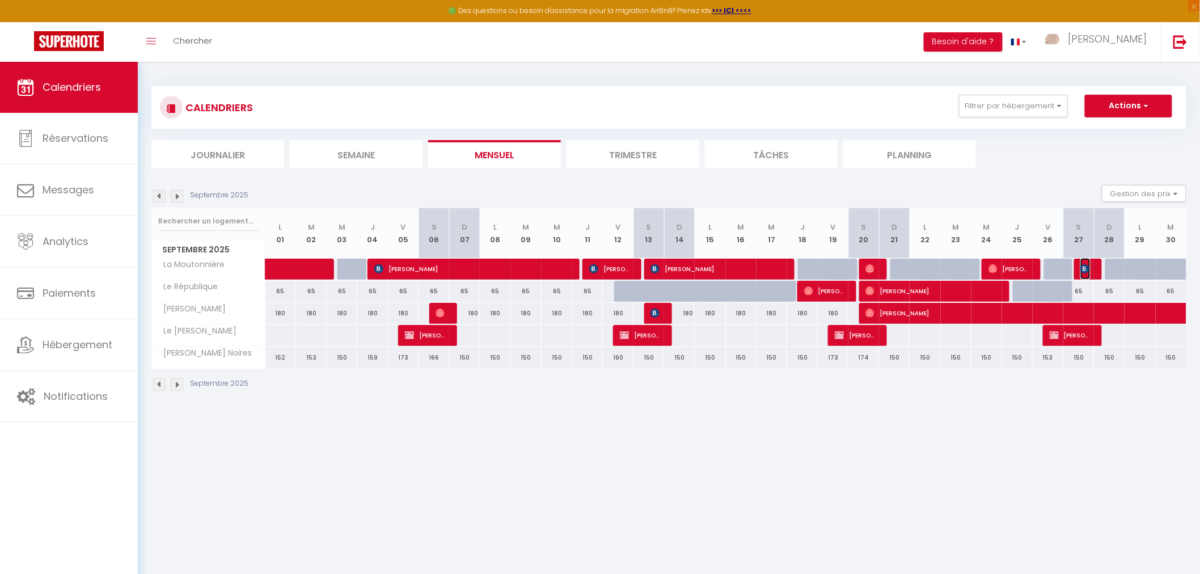
click at [1090, 269] on span "[PERSON_NAME]" at bounding box center [1086, 269] width 10 height 22
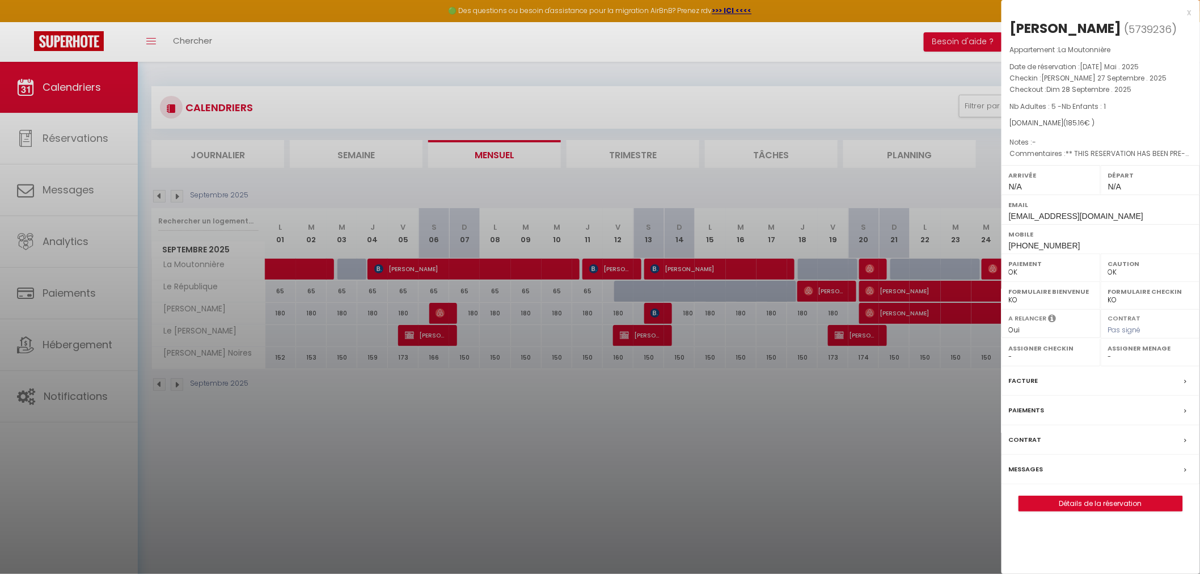
drag, startPoint x: 1012, startPoint y: 27, endPoint x: 1116, endPoint y: 31, distance: 103.3
click at [1116, 31] on div "[PERSON_NAME]" at bounding box center [1066, 28] width 112 height 18
copy div "[PERSON_NAME]"
click at [1067, 24] on div "[PERSON_NAME]" at bounding box center [1066, 28] width 112 height 18
drag, startPoint x: 1059, startPoint y: 27, endPoint x: 1114, endPoint y: 30, distance: 55.1
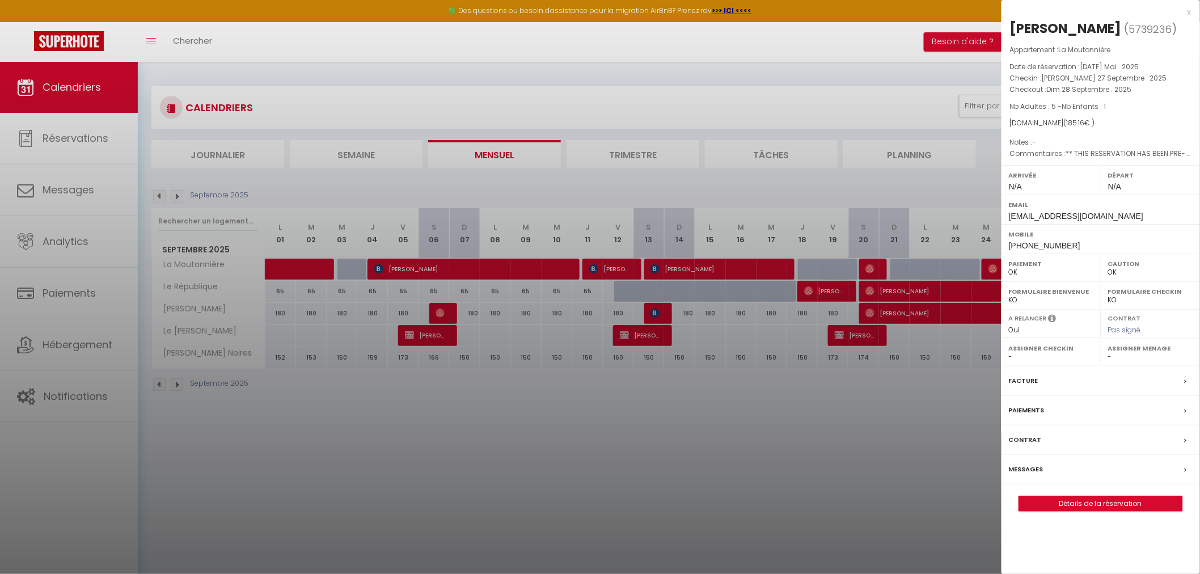
click at [1114, 30] on div "[PERSON_NAME]" at bounding box center [1066, 28] width 112 height 18
copy div "[PERSON_NAME]"
click at [681, 461] on div at bounding box center [600, 287] width 1200 height 574
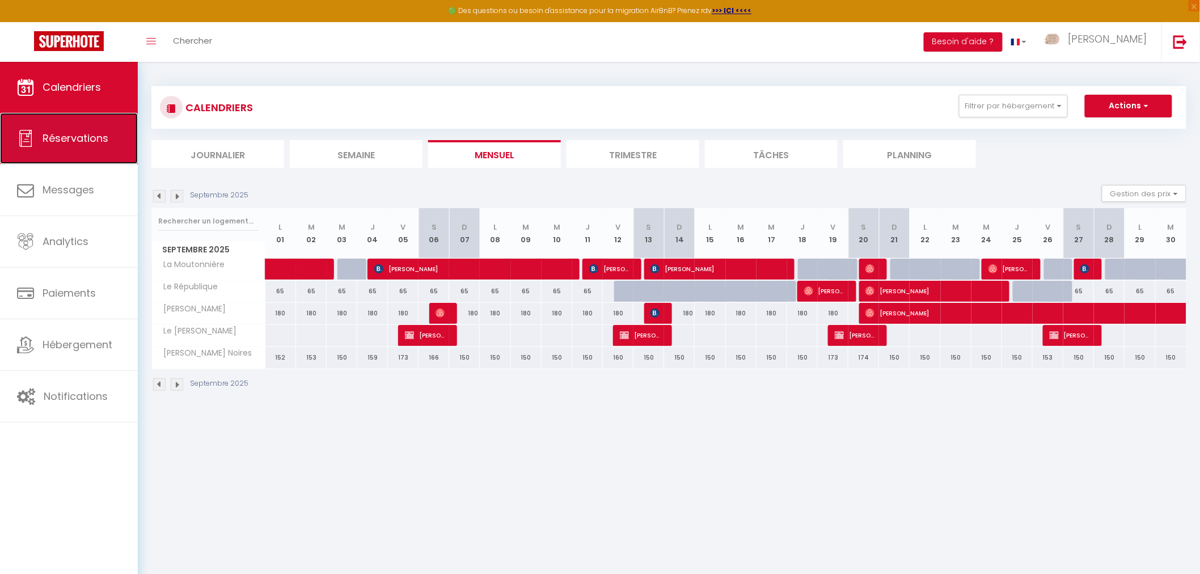
click at [89, 153] on link "Réservations" at bounding box center [69, 138] width 138 height 51
select select "not_cancelled"
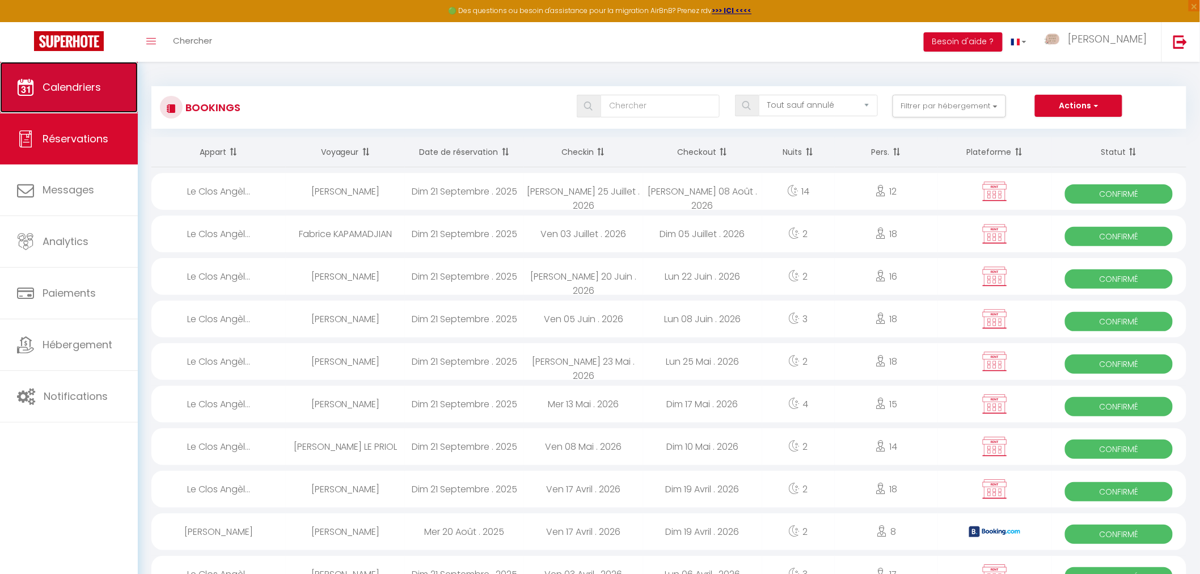
click at [85, 98] on link "Calendriers" at bounding box center [69, 87] width 138 height 51
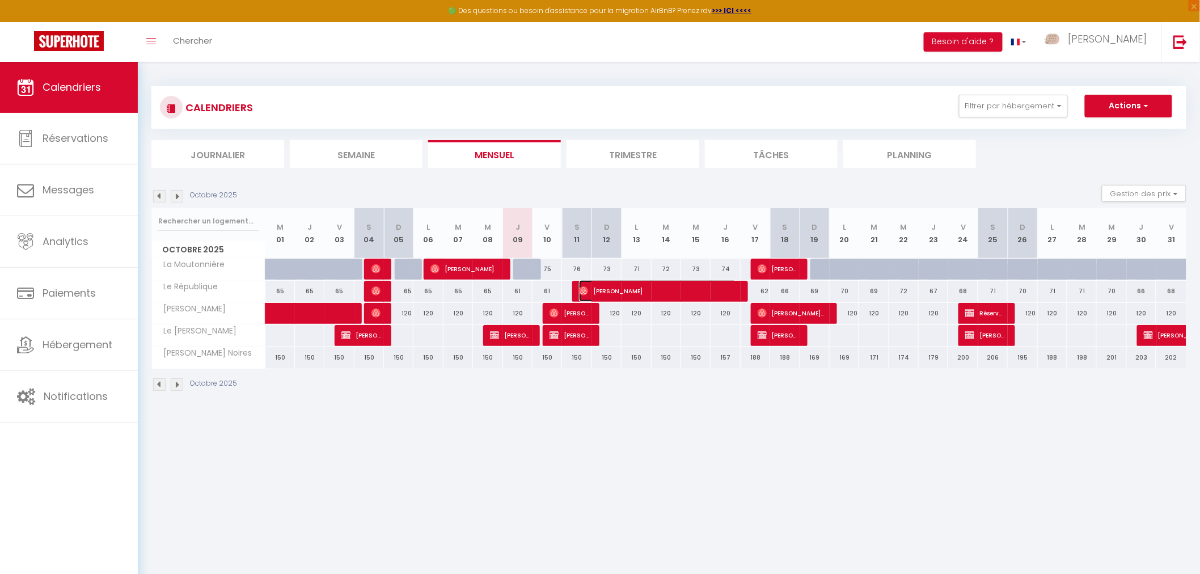
click at [639, 294] on span "[PERSON_NAME]" at bounding box center [657, 291] width 157 height 22
select select "OK"
select select "0"
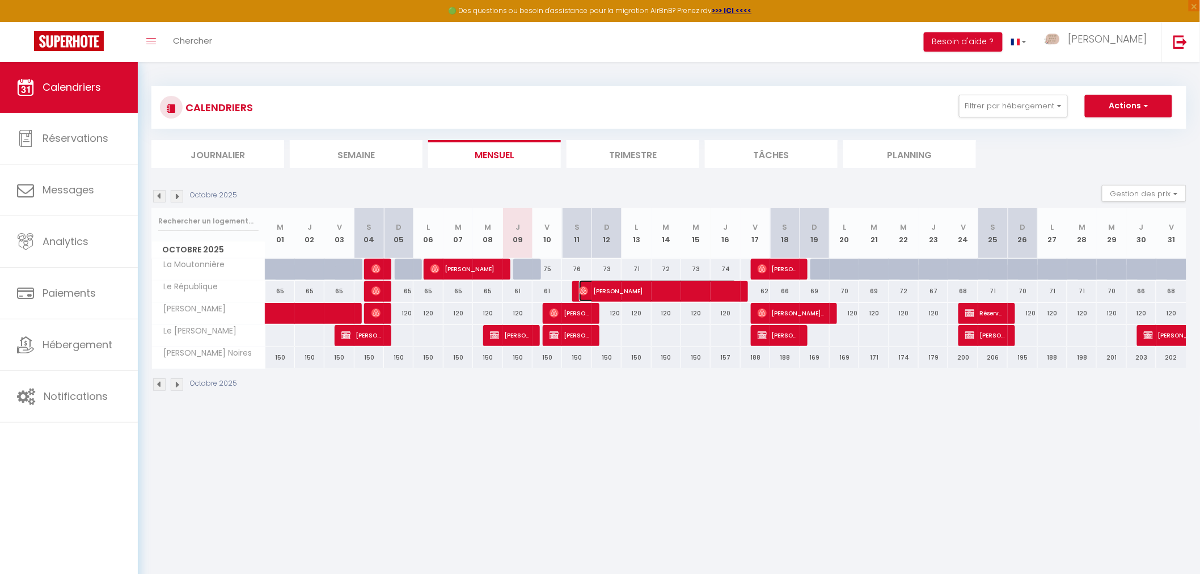
select select "1"
select select
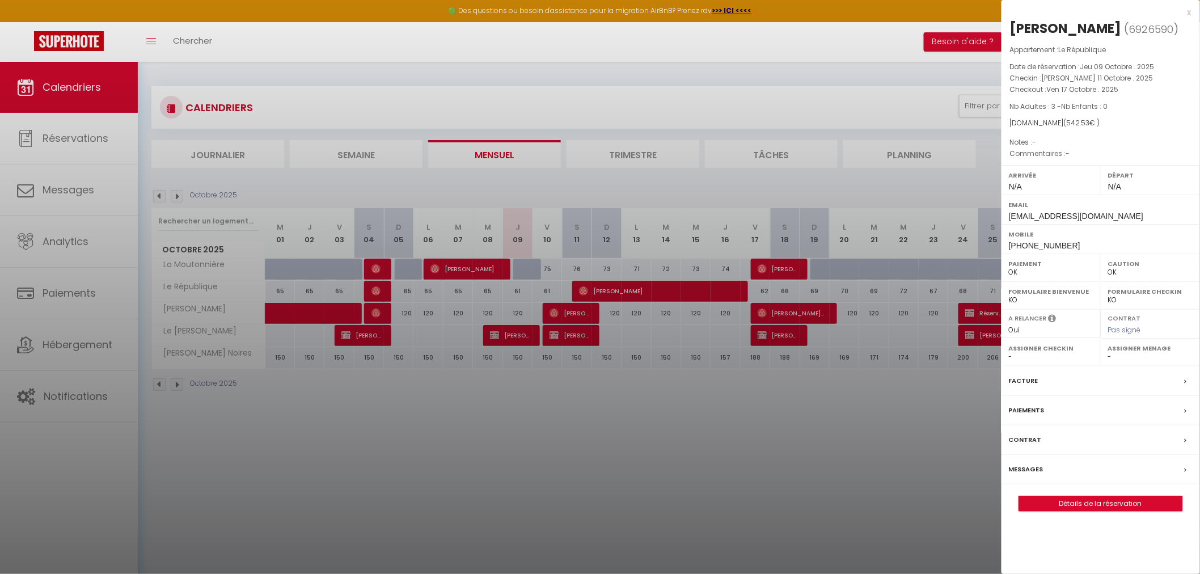
click at [732, 423] on div at bounding box center [600, 287] width 1200 height 574
